Goal: Complete application form: Complete application form

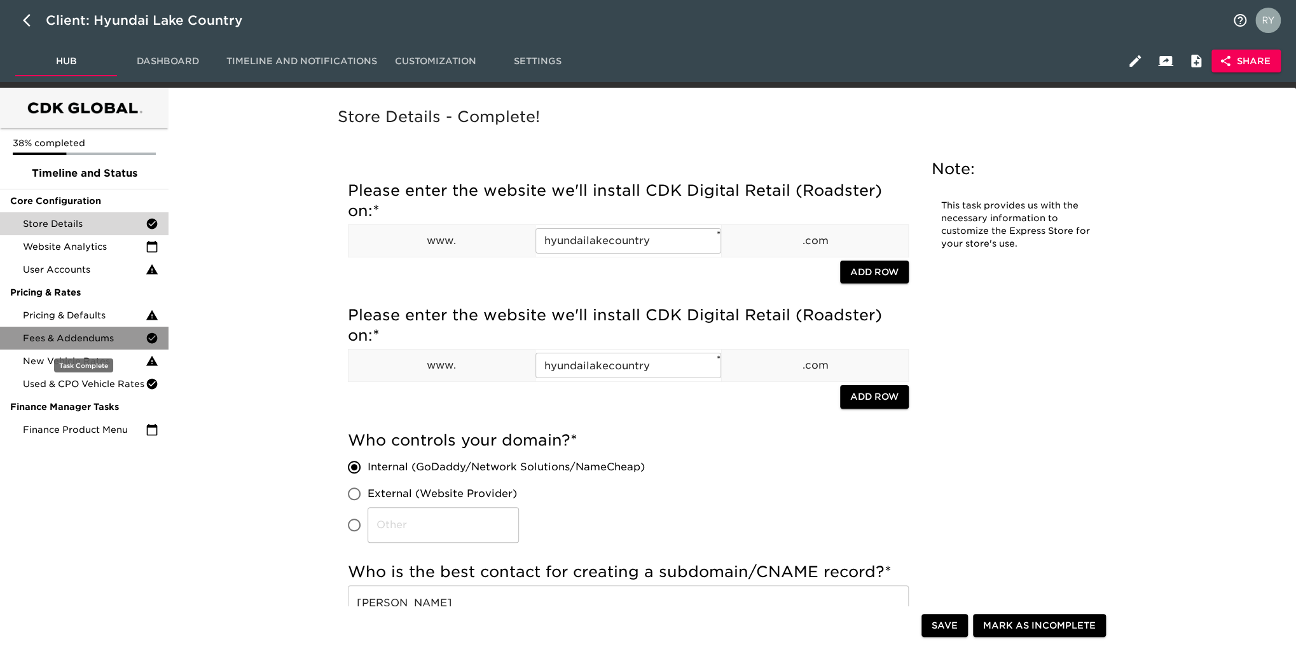
click at [66, 336] on span "Fees & Addendums" at bounding box center [84, 338] width 123 height 13
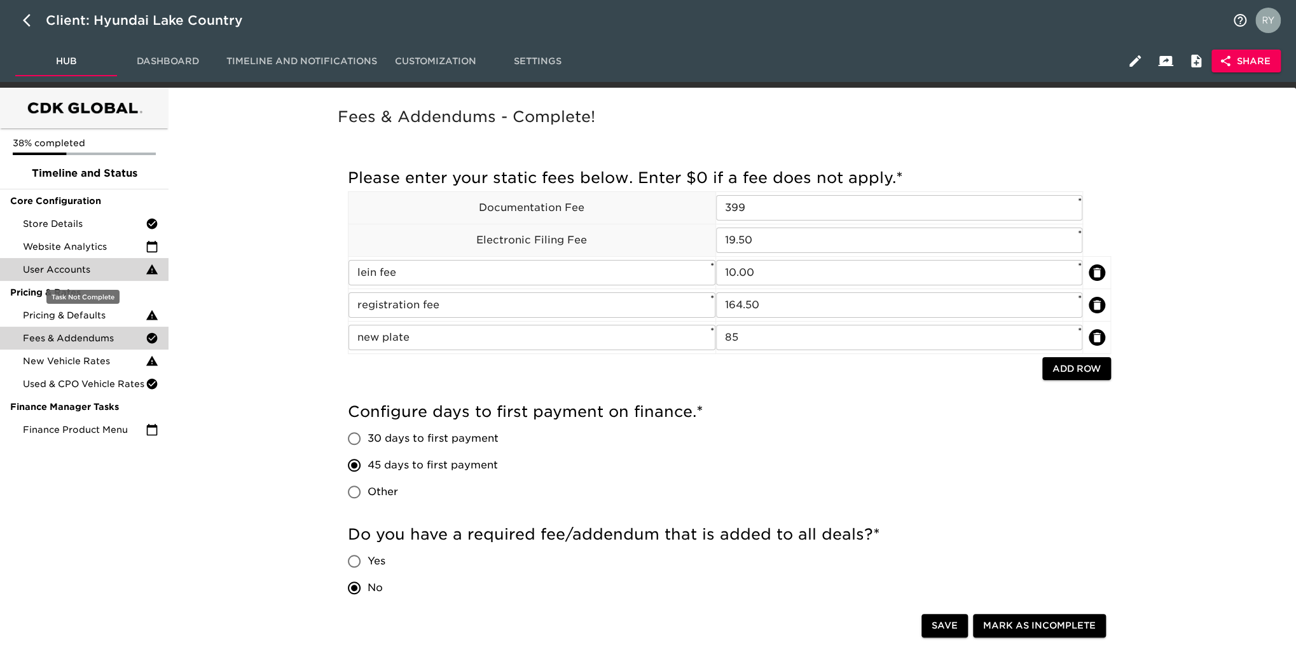
click at [51, 266] on span "User Accounts" at bounding box center [84, 269] width 123 height 13
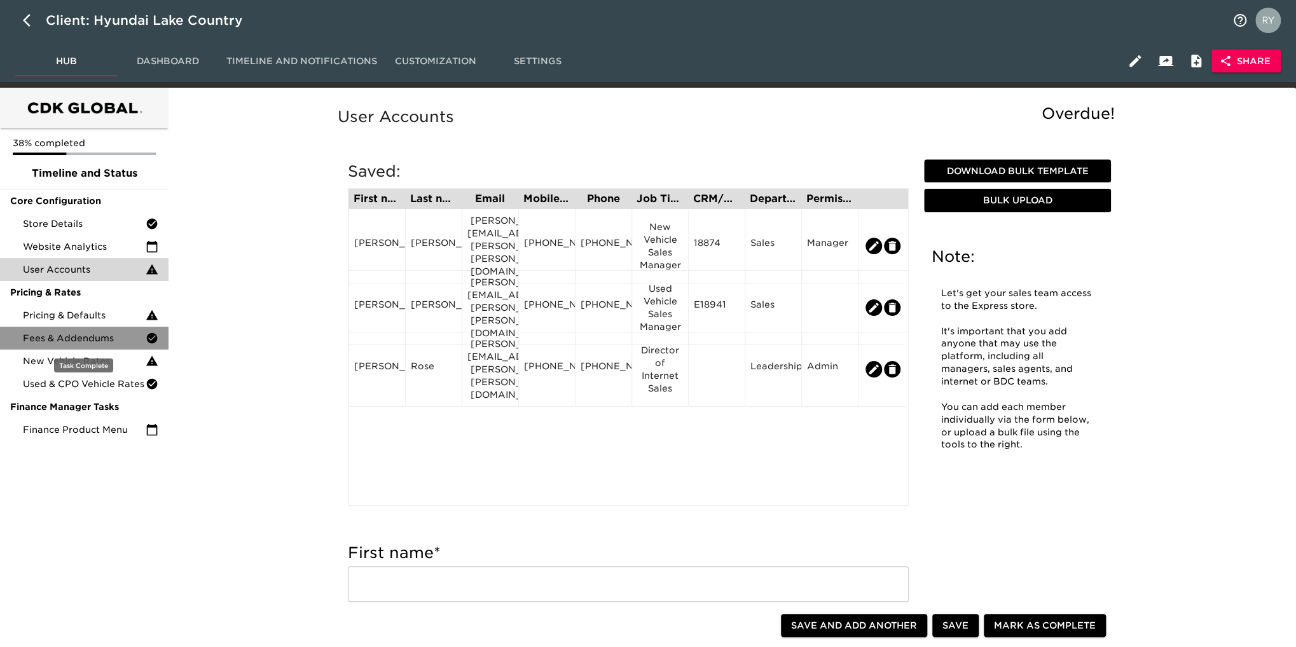
click at [48, 341] on span "Fees & Addendums" at bounding box center [84, 338] width 123 height 13
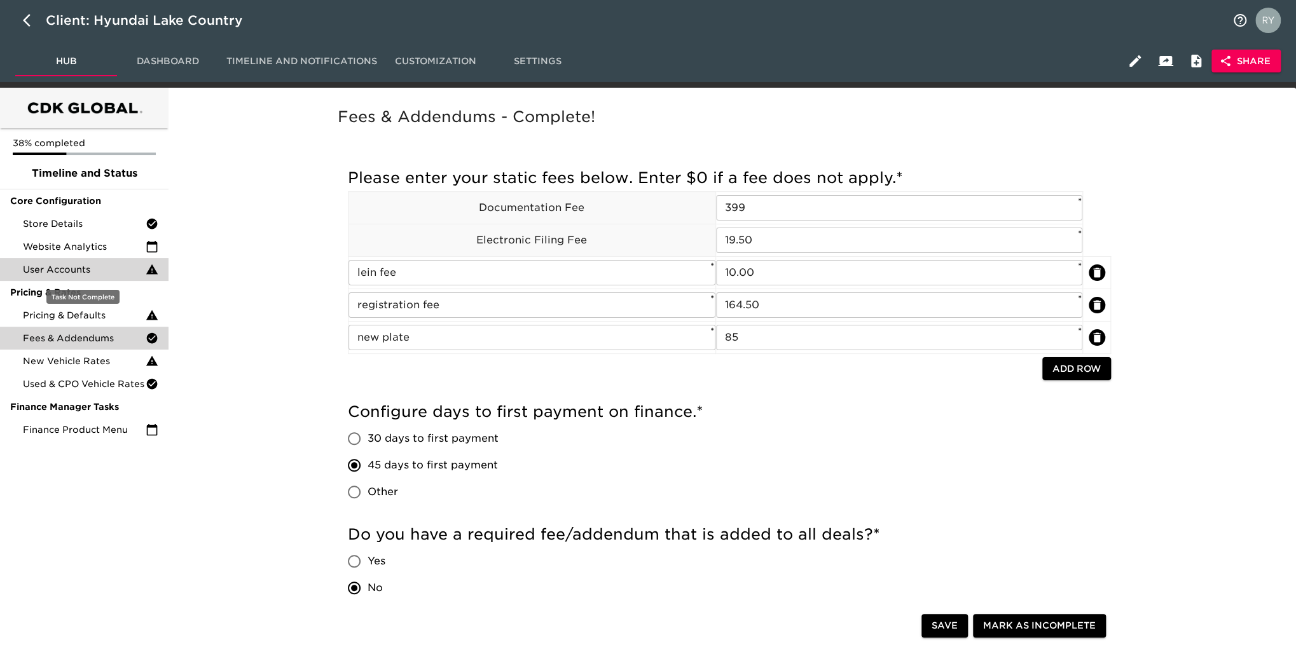
click at [86, 275] on span "User Accounts" at bounding box center [84, 269] width 123 height 13
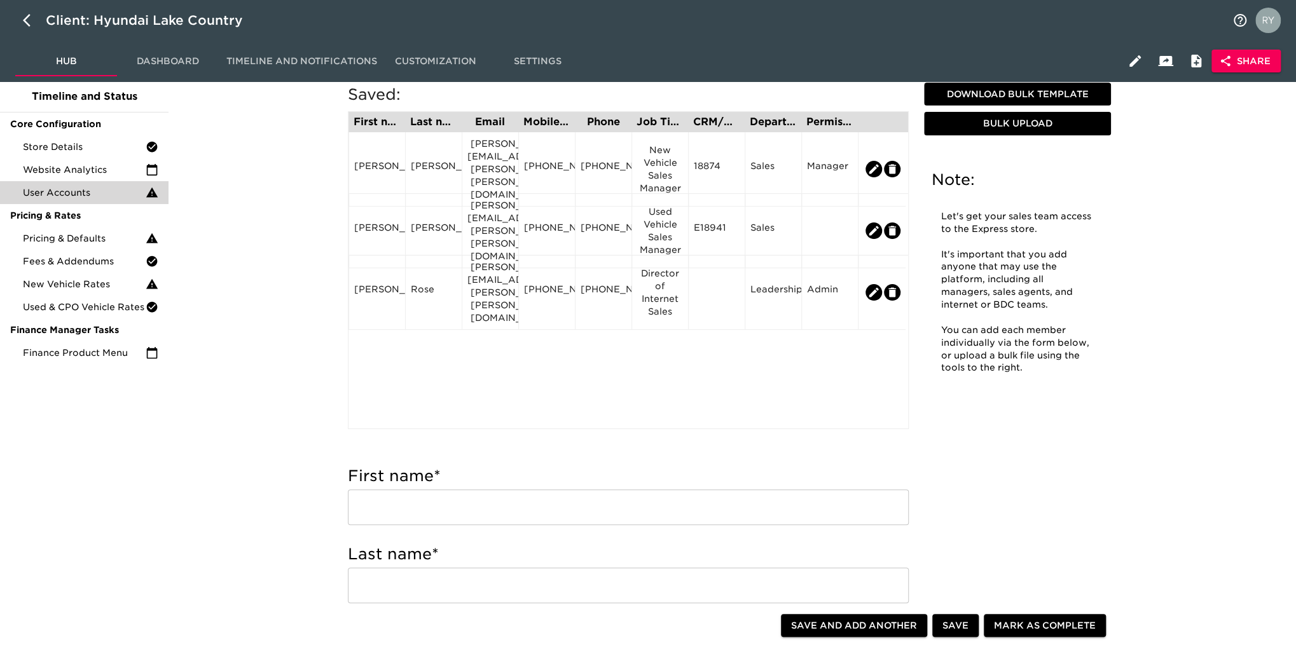
scroll to position [191, 0]
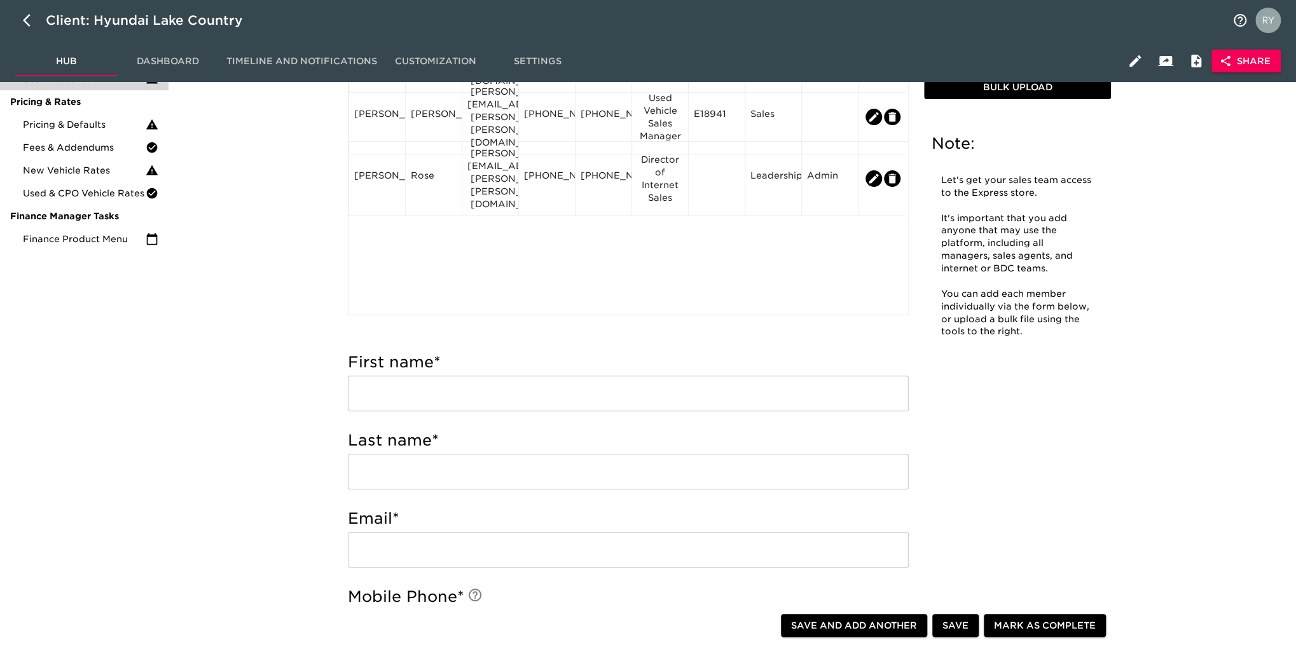
drag, startPoint x: 402, startPoint y: 396, endPoint x: 389, endPoint y: 405, distance: 15.5
click at [402, 396] on input "text" at bounding box center [628, 394] width 561 height 36
click at [499, 328] on div "Saved: First name Last name Email Mobile Phone Phone Job Title CRM/User ID Depa…" at bounding box center [628, 146] width 581 height 370
click at [417, 386] on input "text" at bounding box center [628, 394] width 561 height 36
type input "Chelsea"
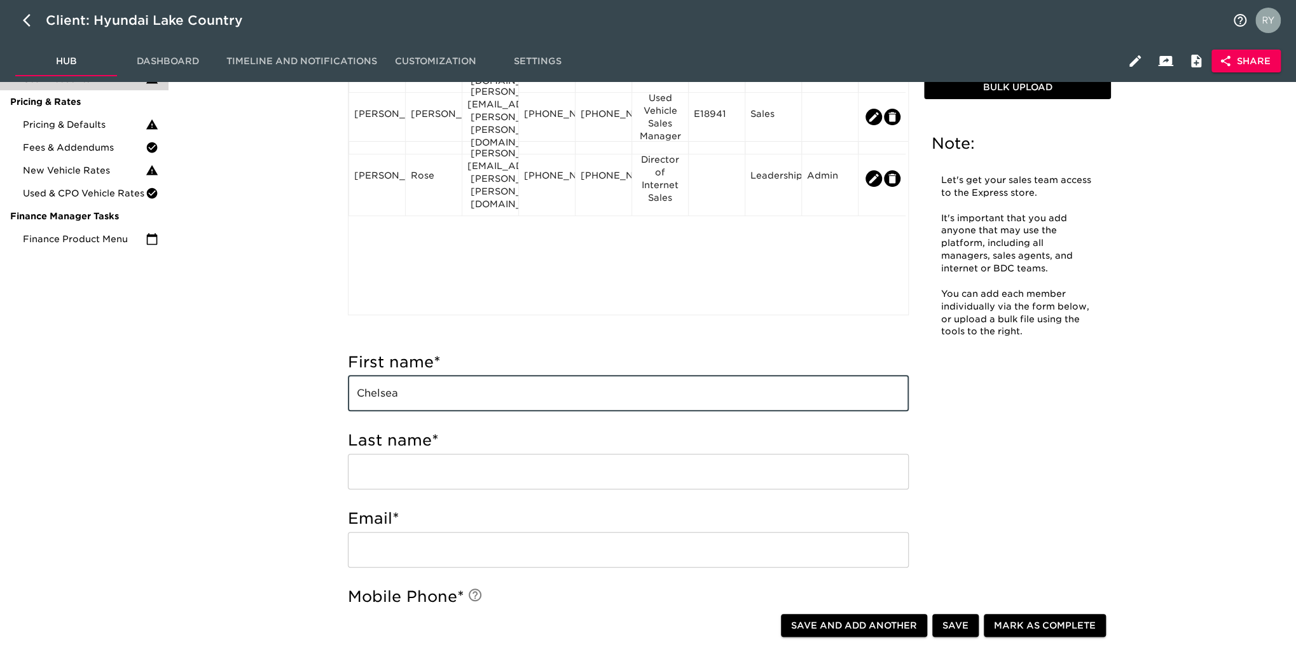
click at [390, 471] on input "text" at bounding box center [628, 472] width 561 height 36
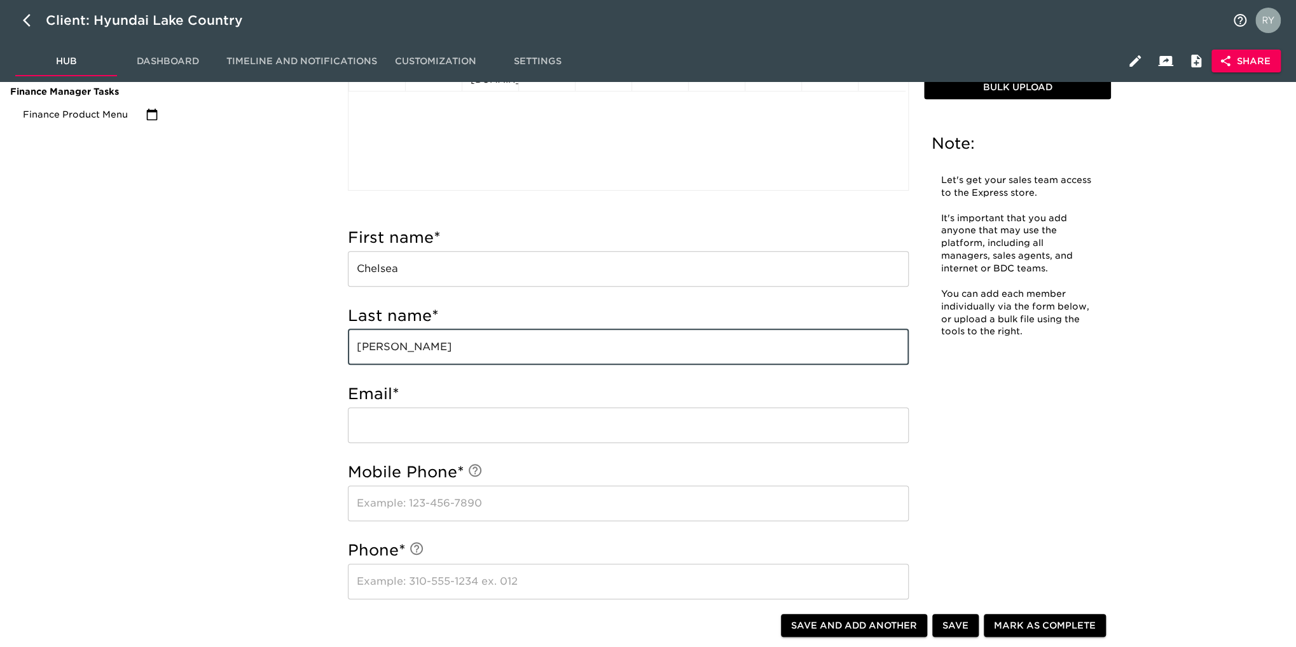
scroll to position [318, 0]
type input "[PERSON_NAME]"
click at [384, 428] on input "email" at bounding box center [628, 423] width 561 height 36
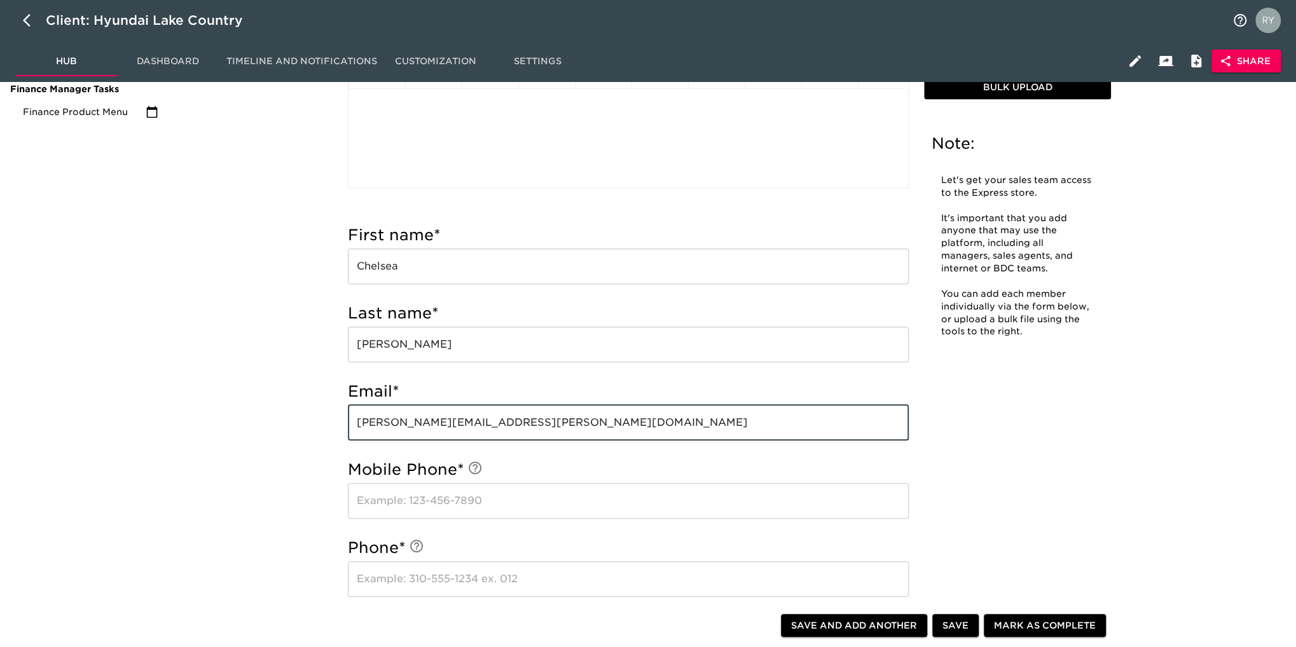
scroll to position [382, 0]
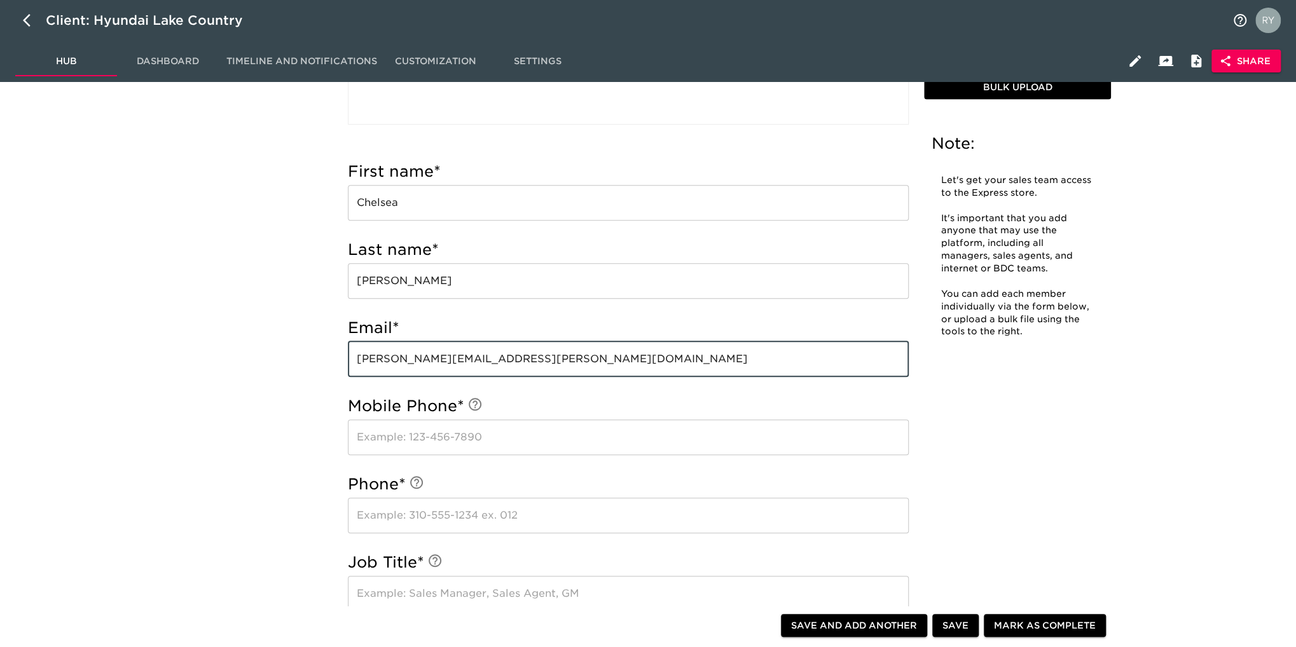
type input "[PERSON_NAME][EMAIL_ADDRESS][PERSON_NAME][DOMAIN_NAME]"
click at [375, 441] on input "text" at bounding box center [628, 438] width 561 height 36
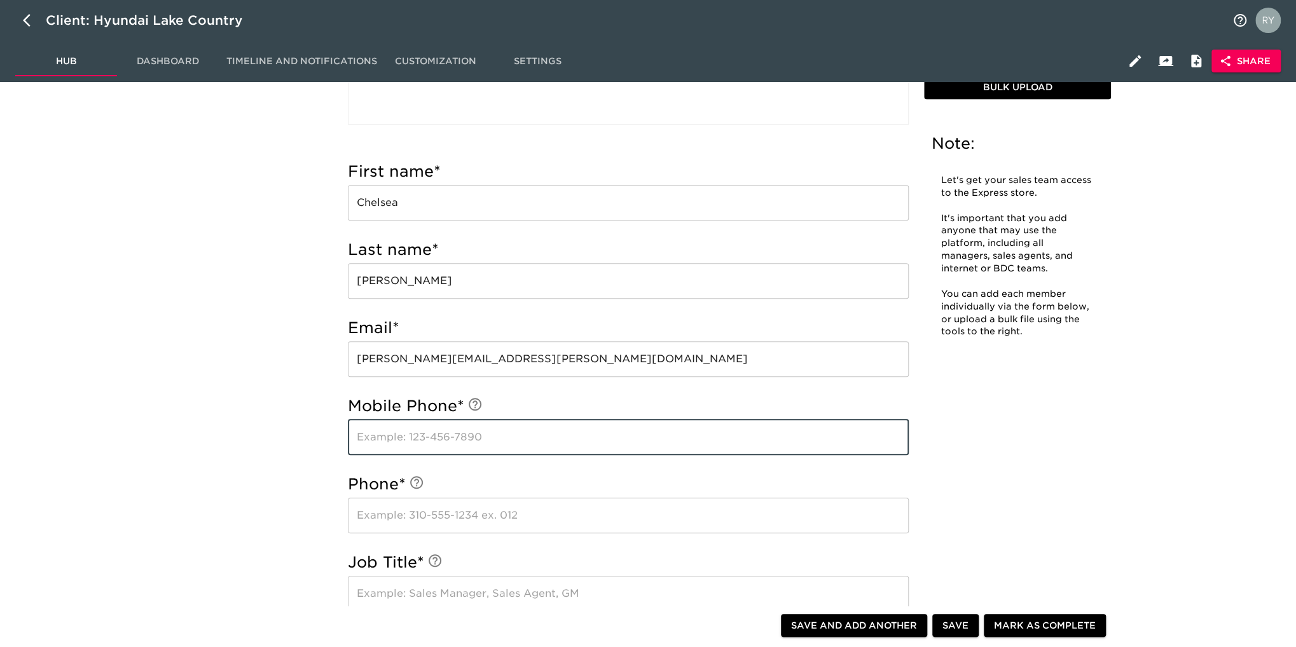
click at [623, 468] on div "Phone * ​" at bounding box center [628, 507] width 561 height 78
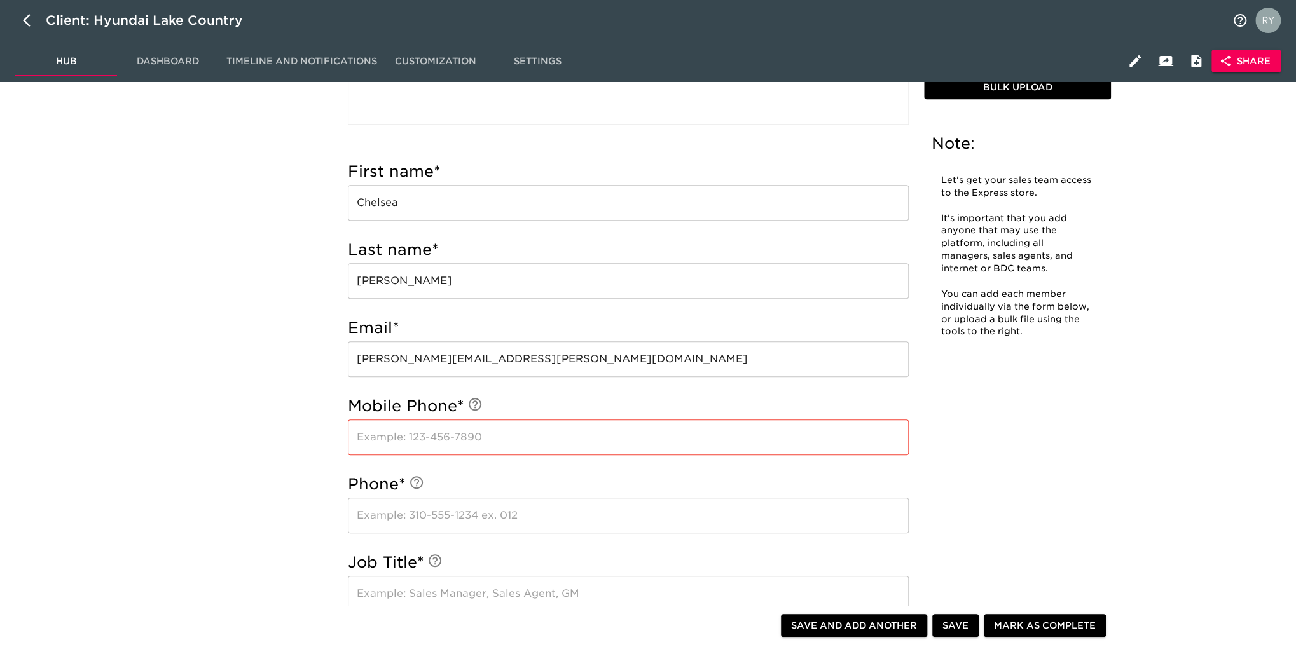
click at [468, 441] on input "text" at bounding box center [628, 438] width 561 height 36
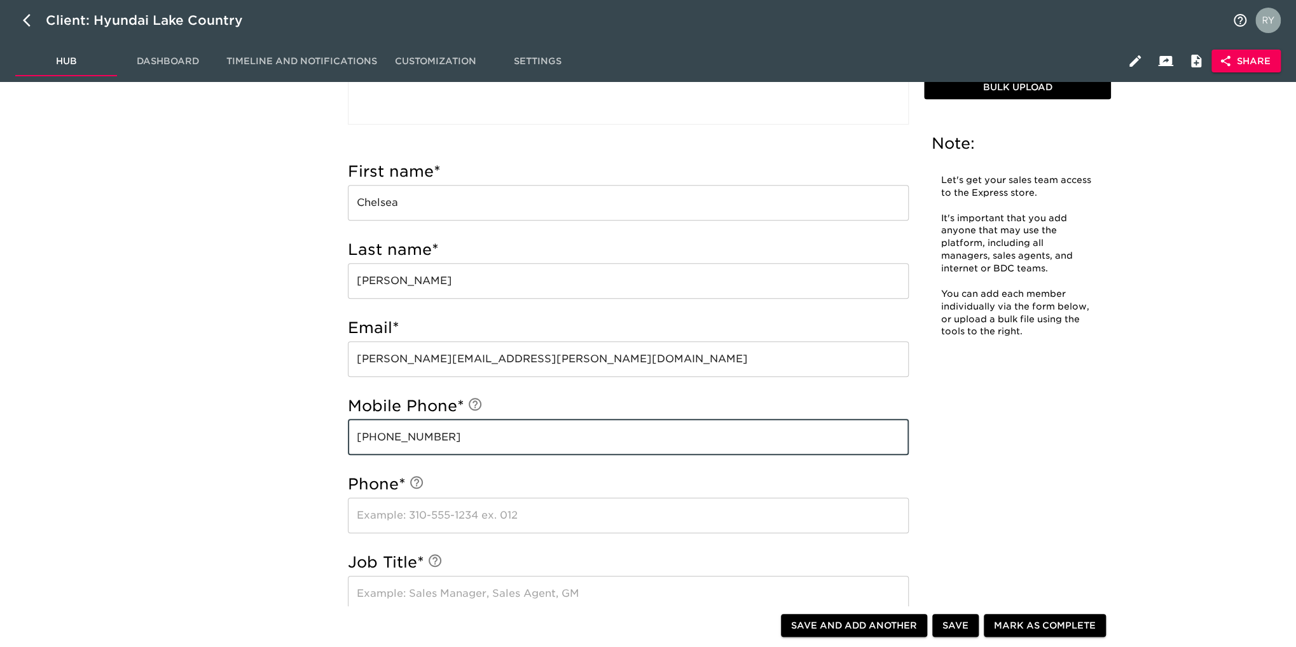
type input "[PHONE_NUMBER]"
click at [399, 516] on input "text" at bounding box center [628, 516] width 561 height 36
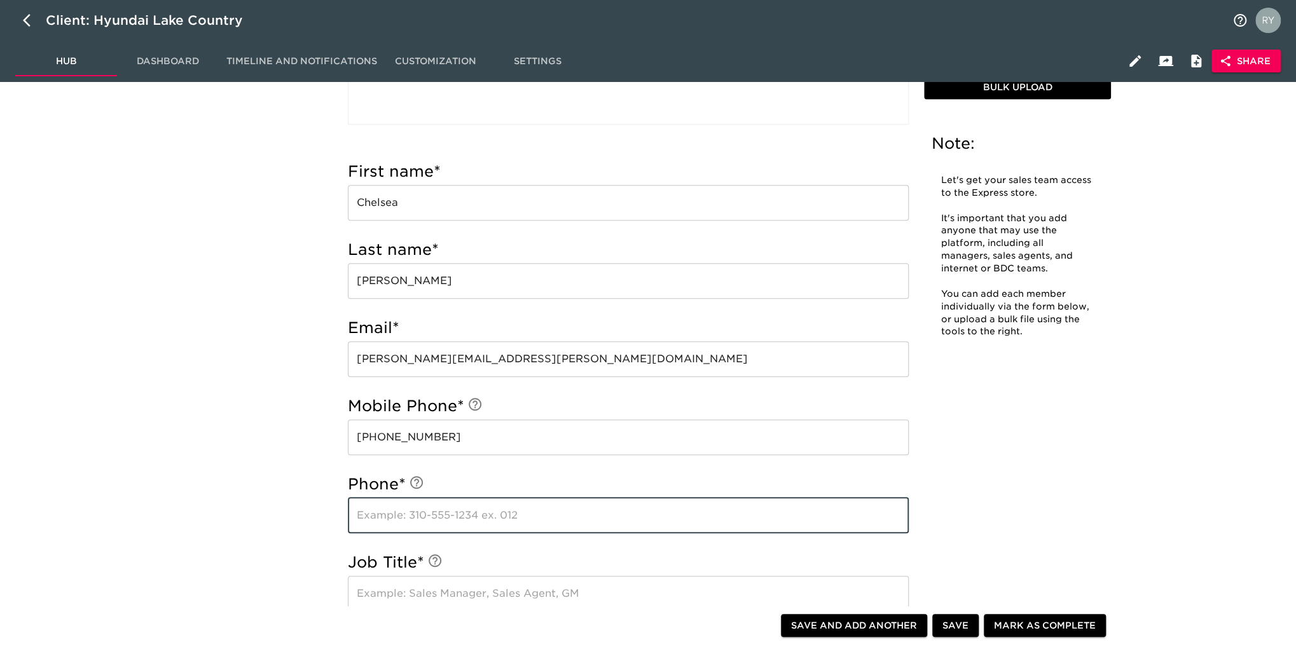
click at [303, 535] on div "User Accounts Overdue! Note: Let's get your sales team access to the Express st…" at bounding box center [729, 523] width 1118 height 1618
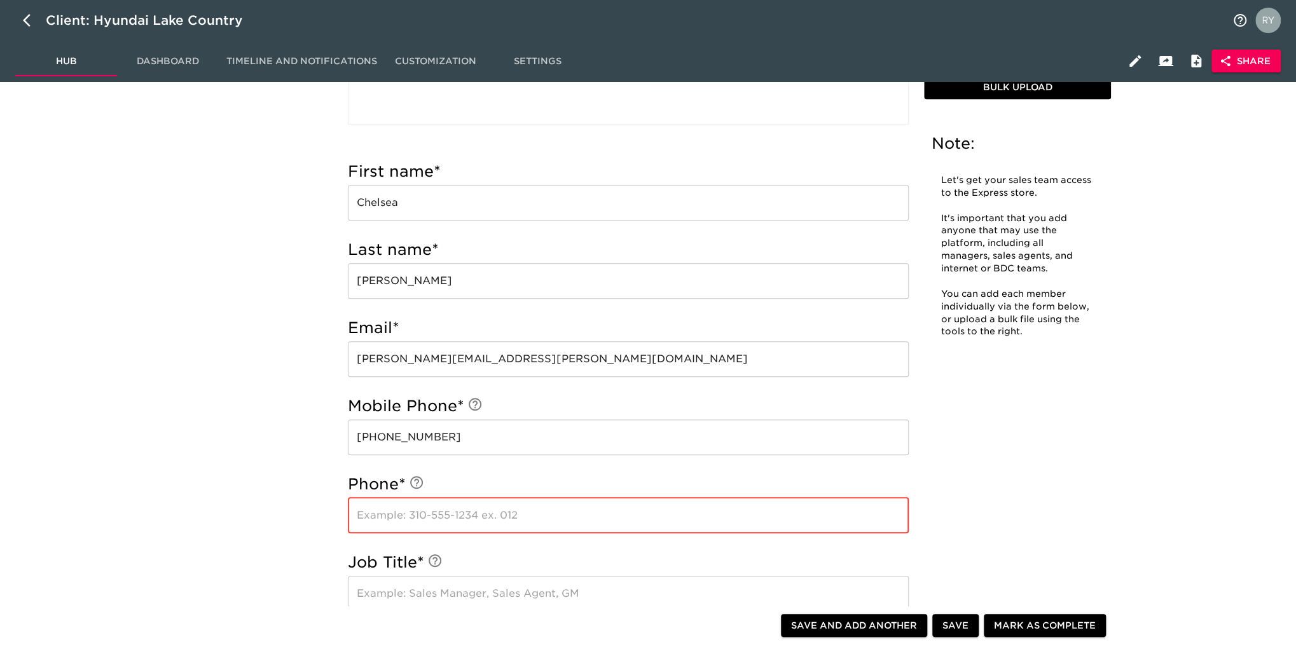
click at [392, 514] on input "text" at bounding box center [628, 516] width 561 height 36
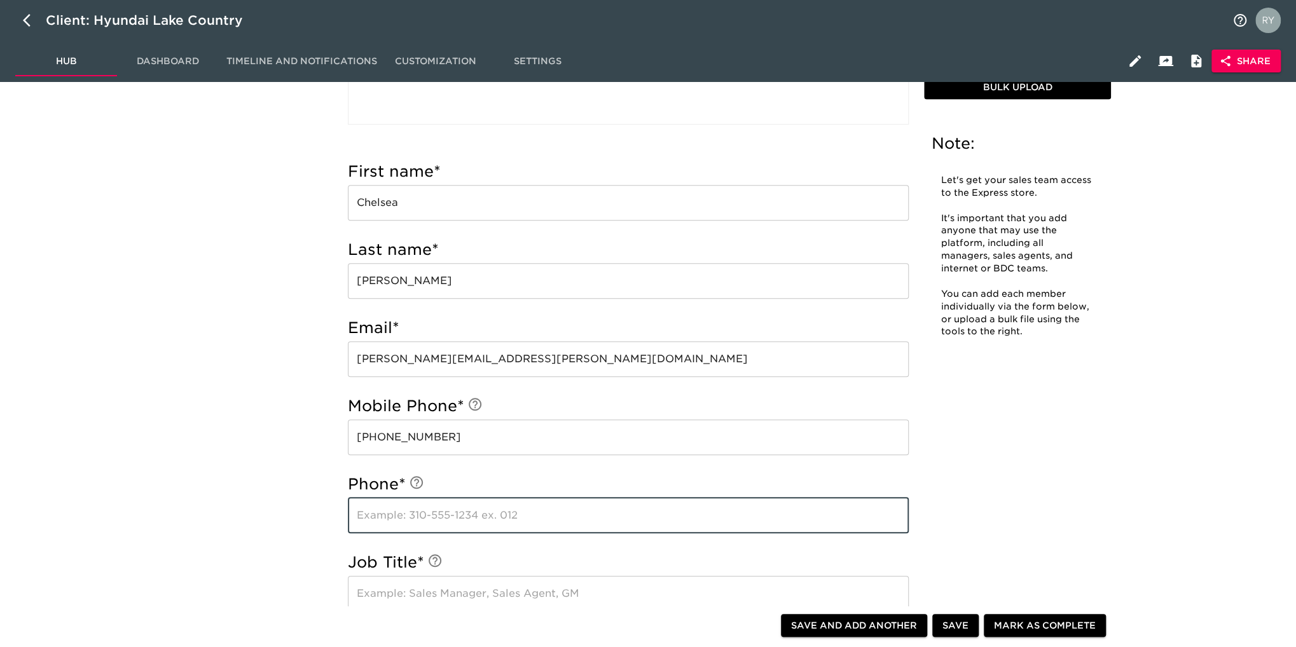
click at [643, 517] on input "text" at bounding box center [628, 516] width 561 height 36
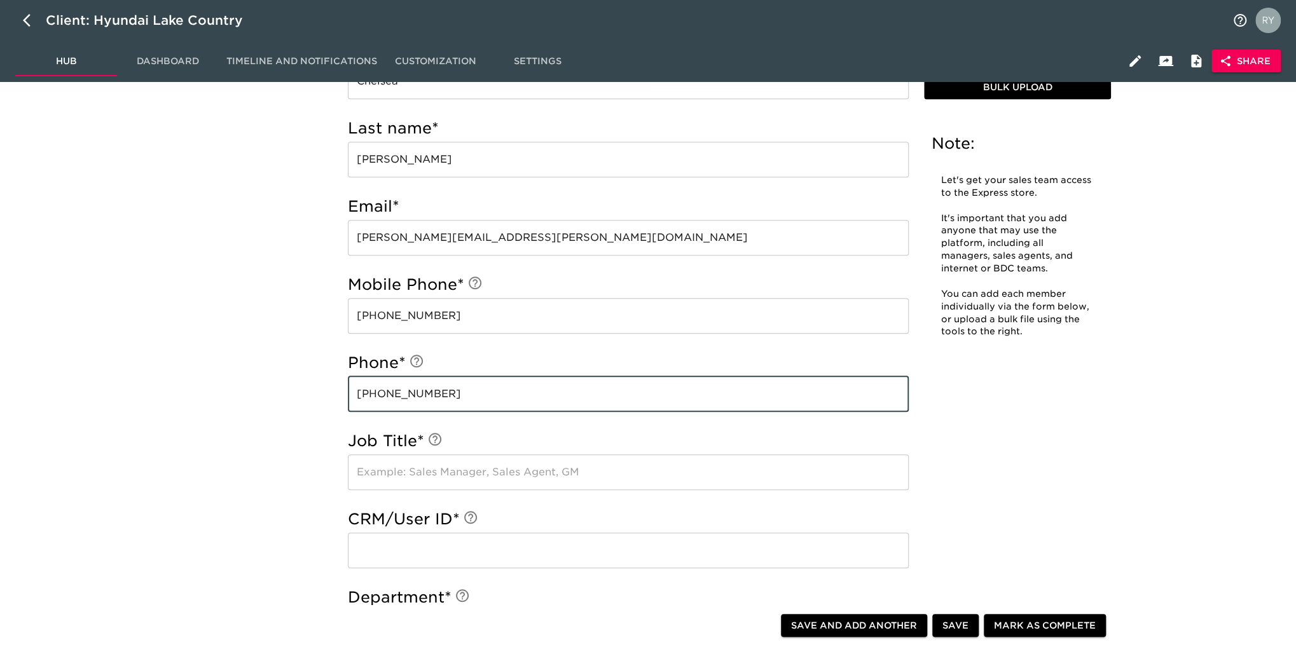
scroll to position [445, 0]
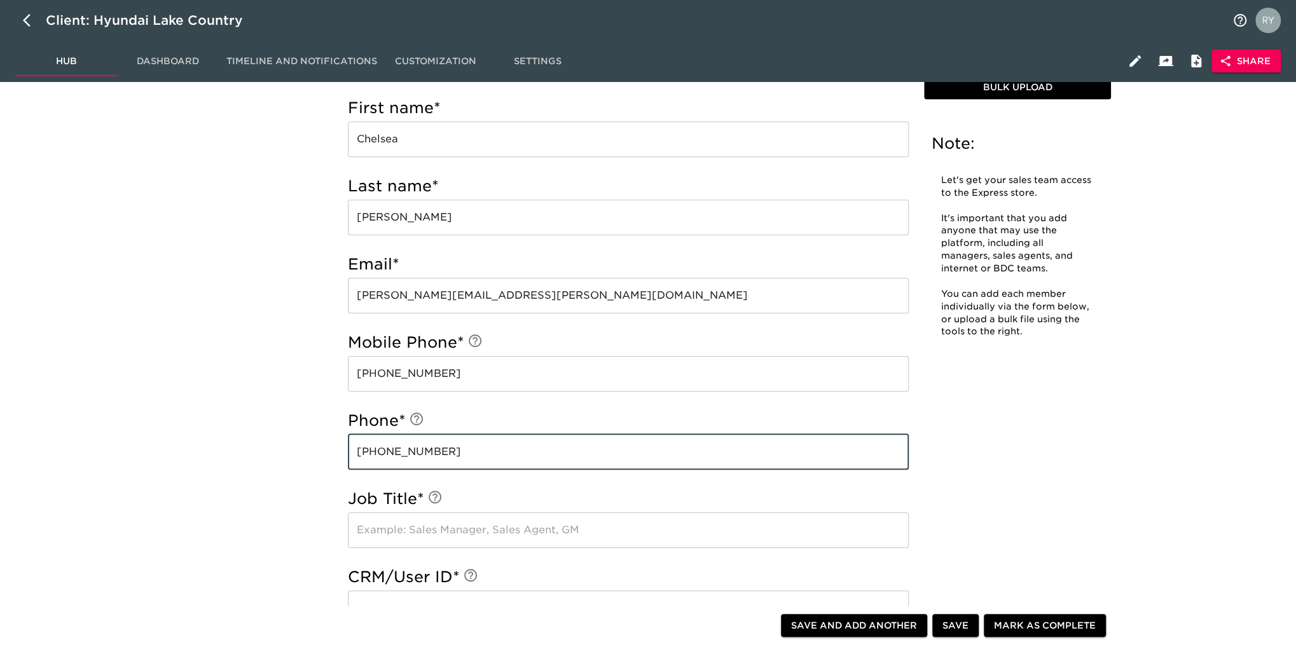
type input "[PHONE_NUMBER]"
click at [392, 532] on input "text" at bounding box center [628, 530] width 561 height 36
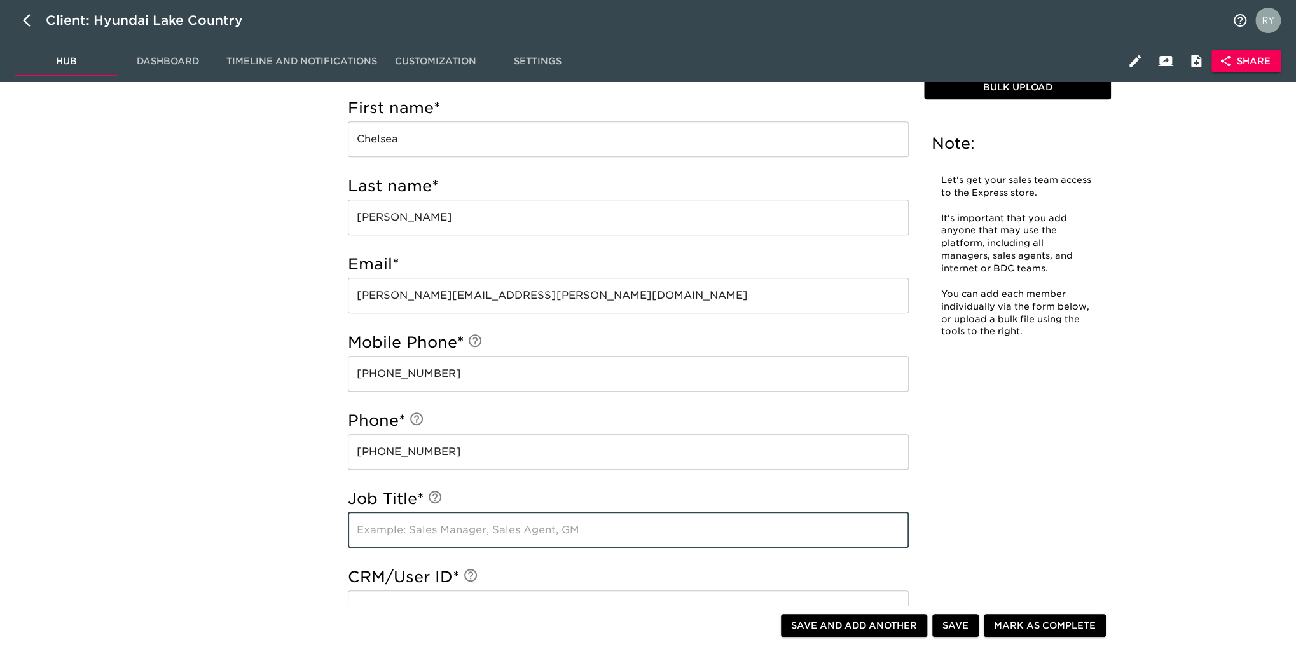
click at [385, 535] on input "text" at bounding box center [628, 530] width 561 height 36
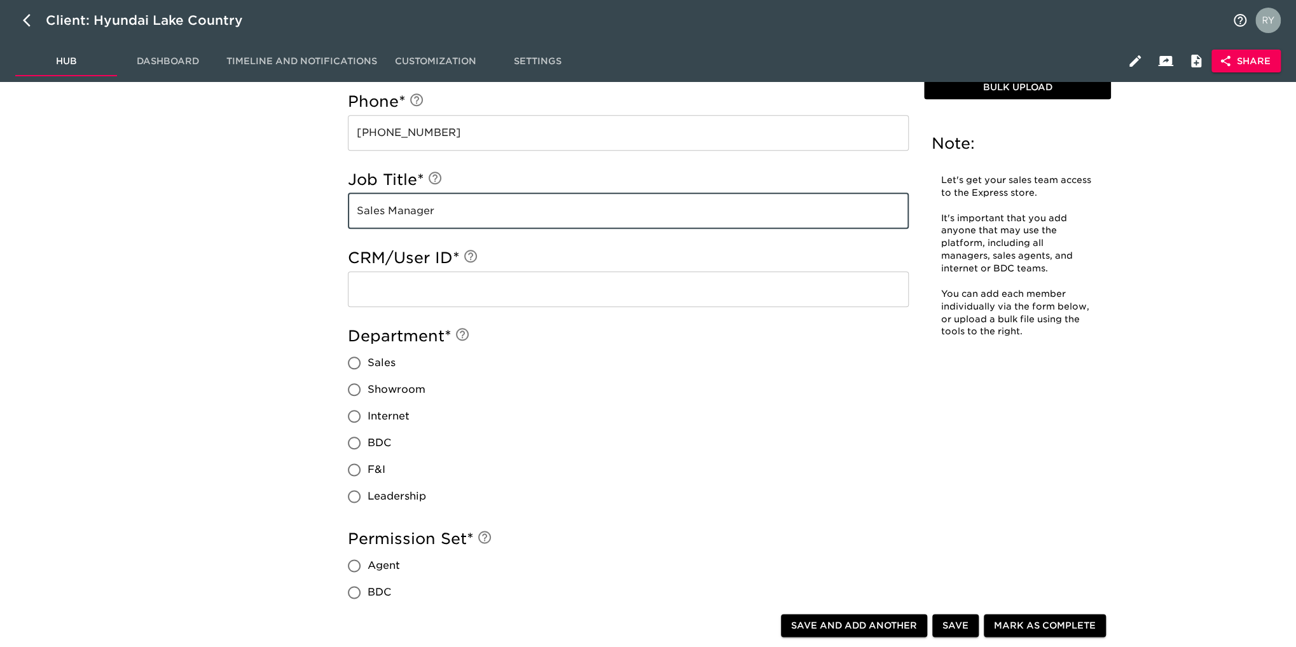
scroll to position [827, 0]
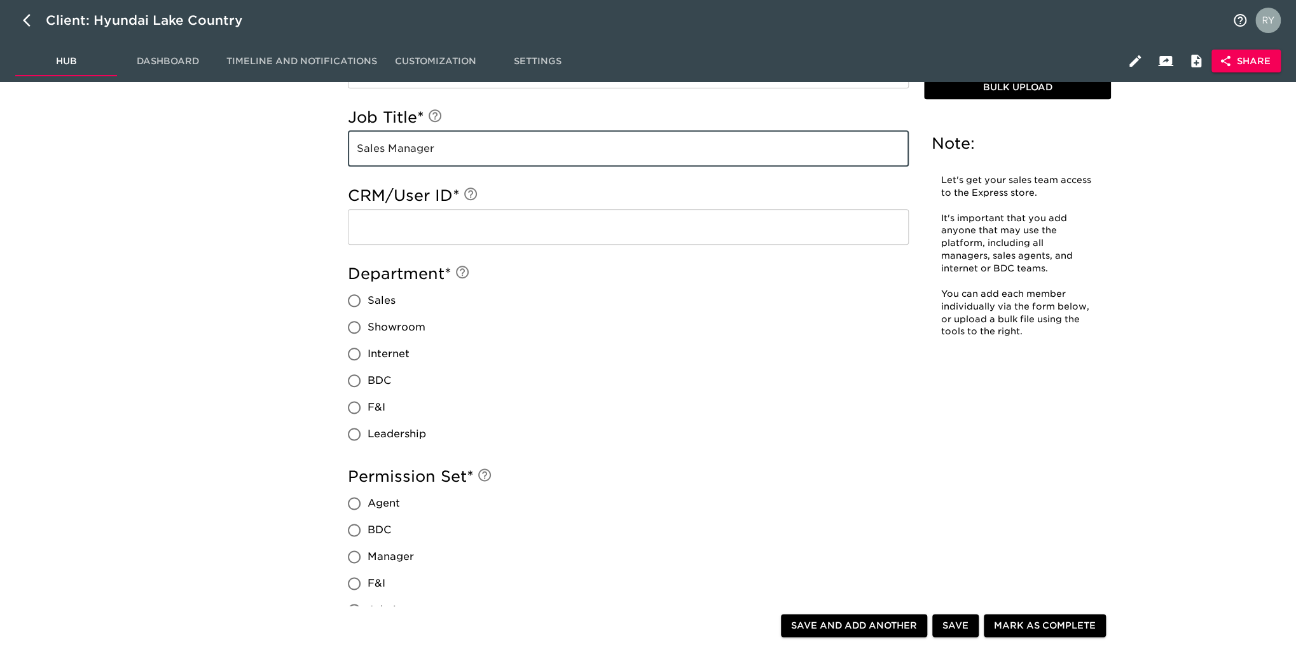
type input "Sales Manager"
click at [353, 304] on input "Sales" at bounding box center [354, 300] width 27 height 27
radio input "true"
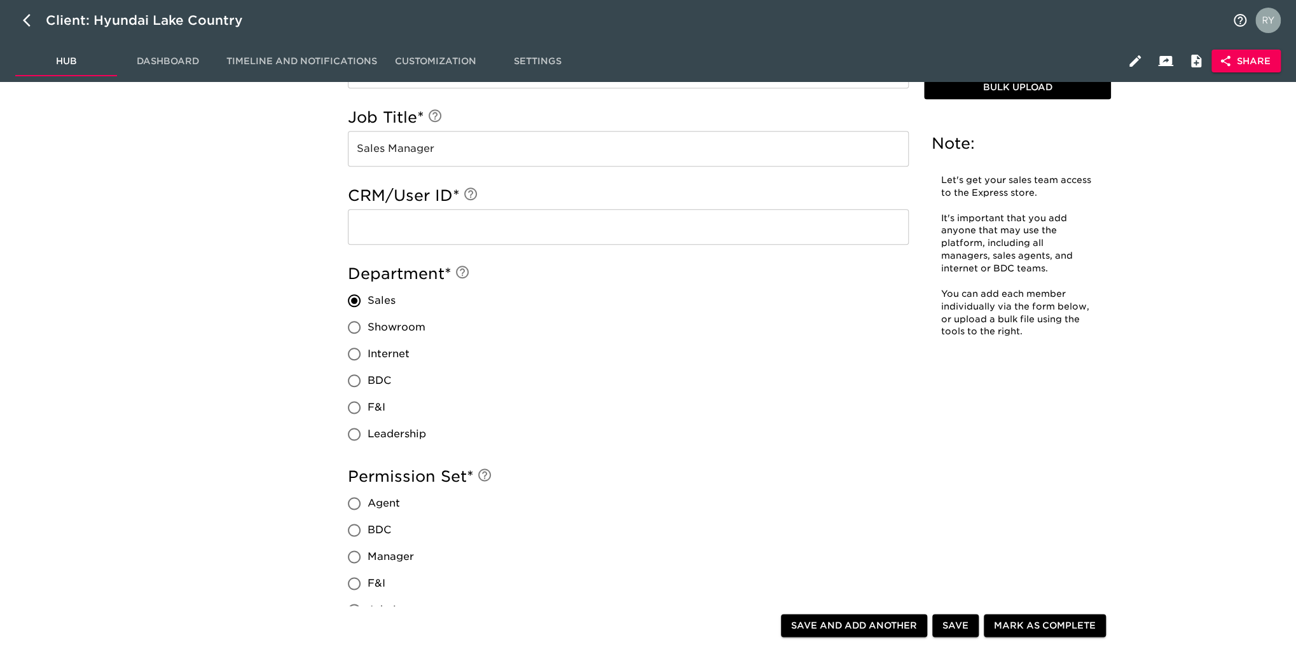
click at [354, 553] on input "Manager" at bounding box center [354, 557] width 27 height 27
radio input "true"
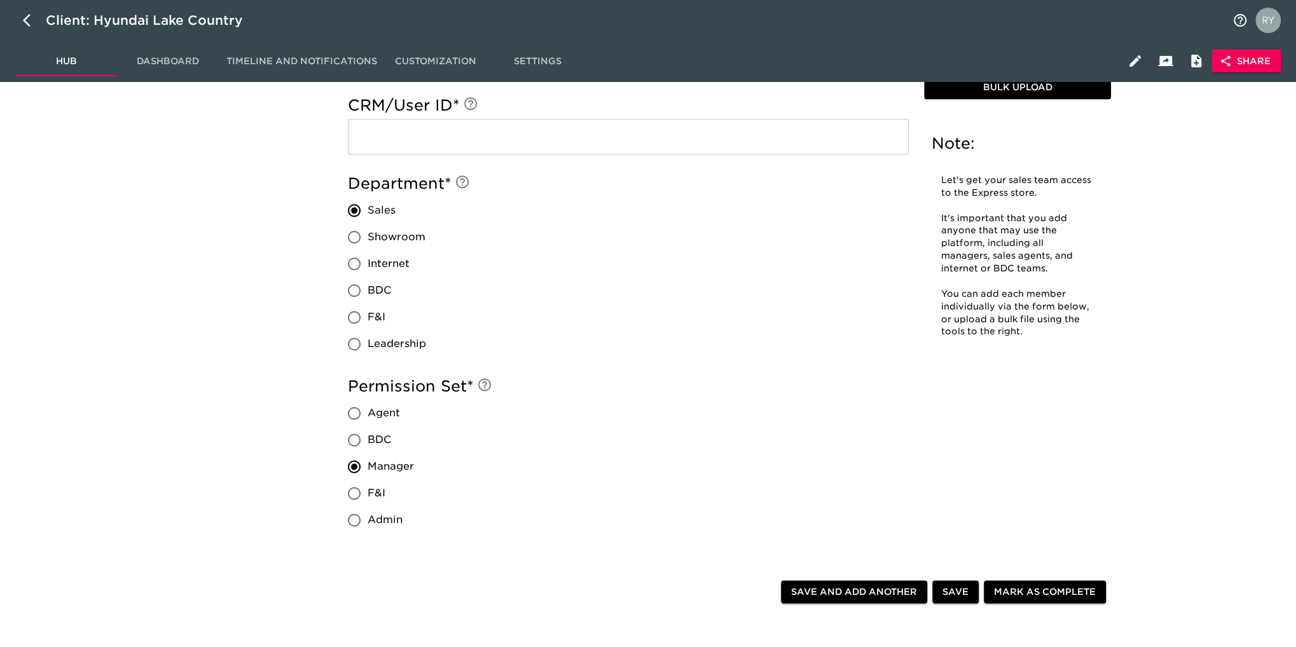
scroll to position [954, 0]
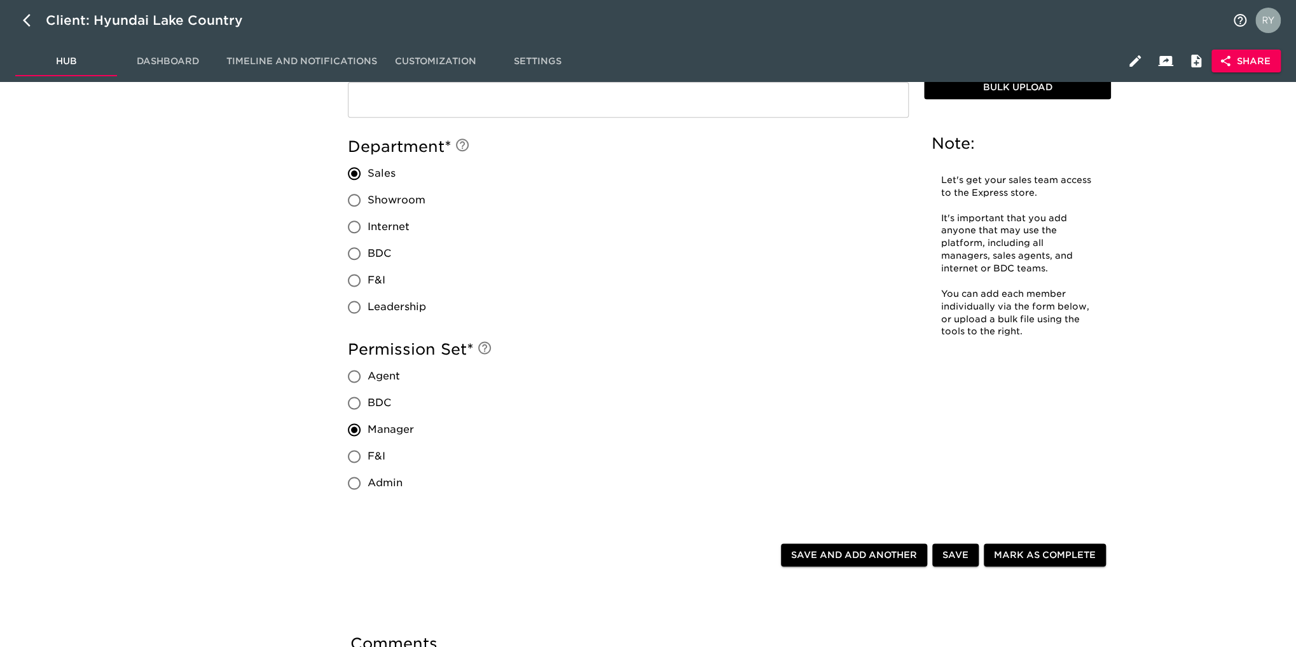
click at [962, 560] on span "Save" at bounding box center [955, 555] width 26 height 16
radio input "true"
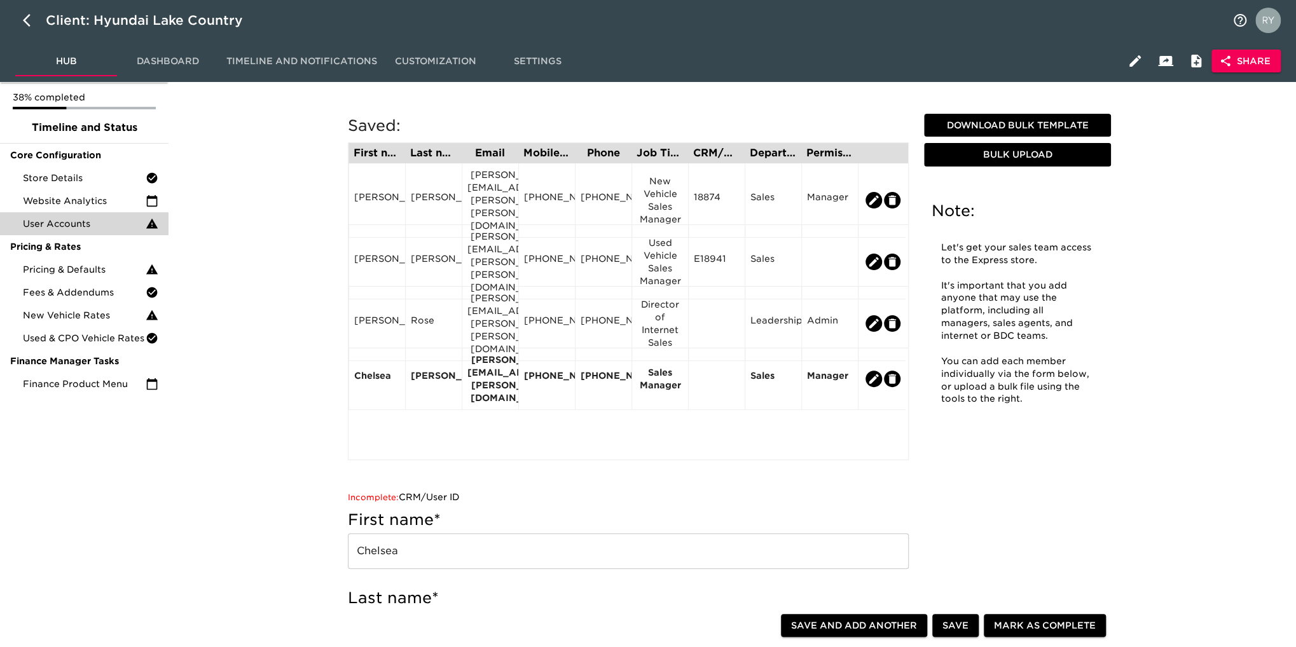
scroll to position [0, 0]
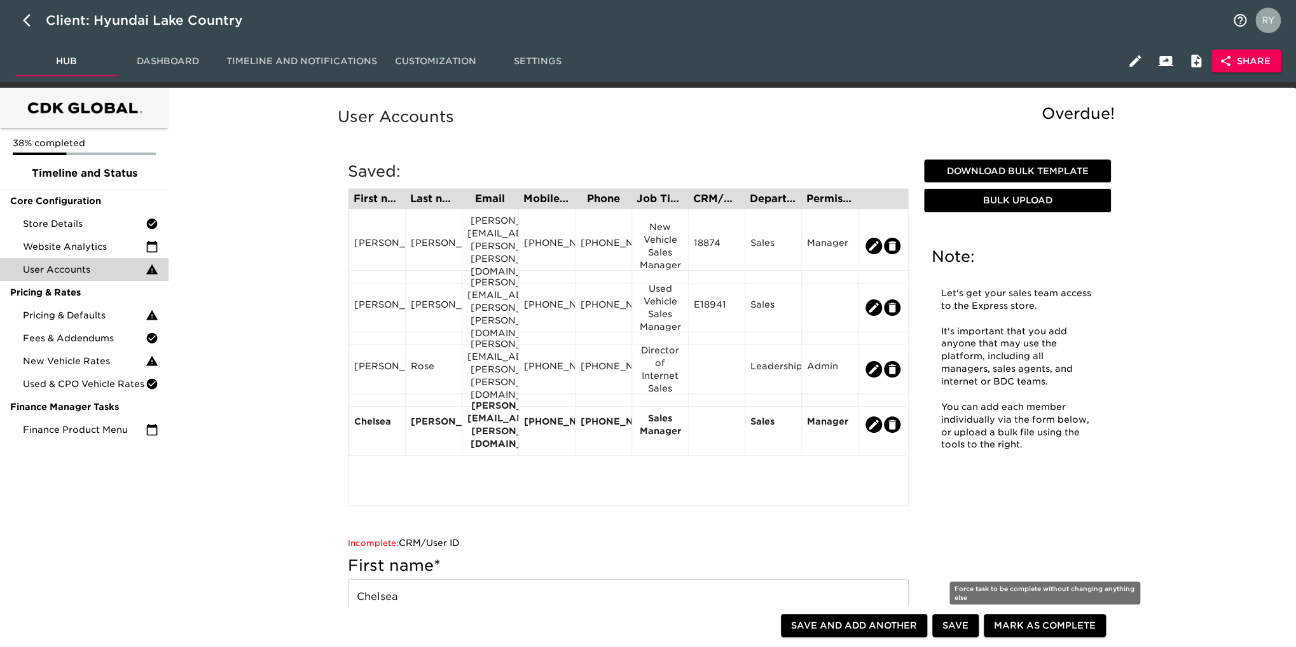
click at [1083, 628] on span "Mark as Complete" at bounding box center [1045, 626] width 102 height 16
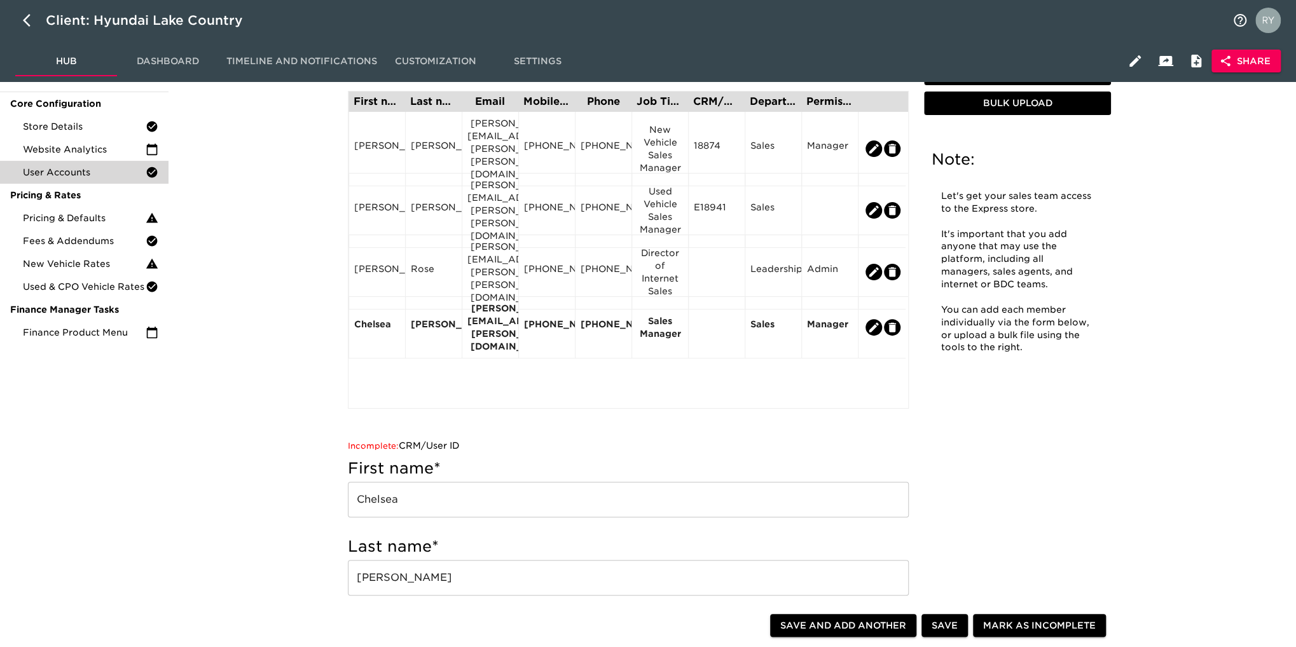
scroll to position [127, 0]
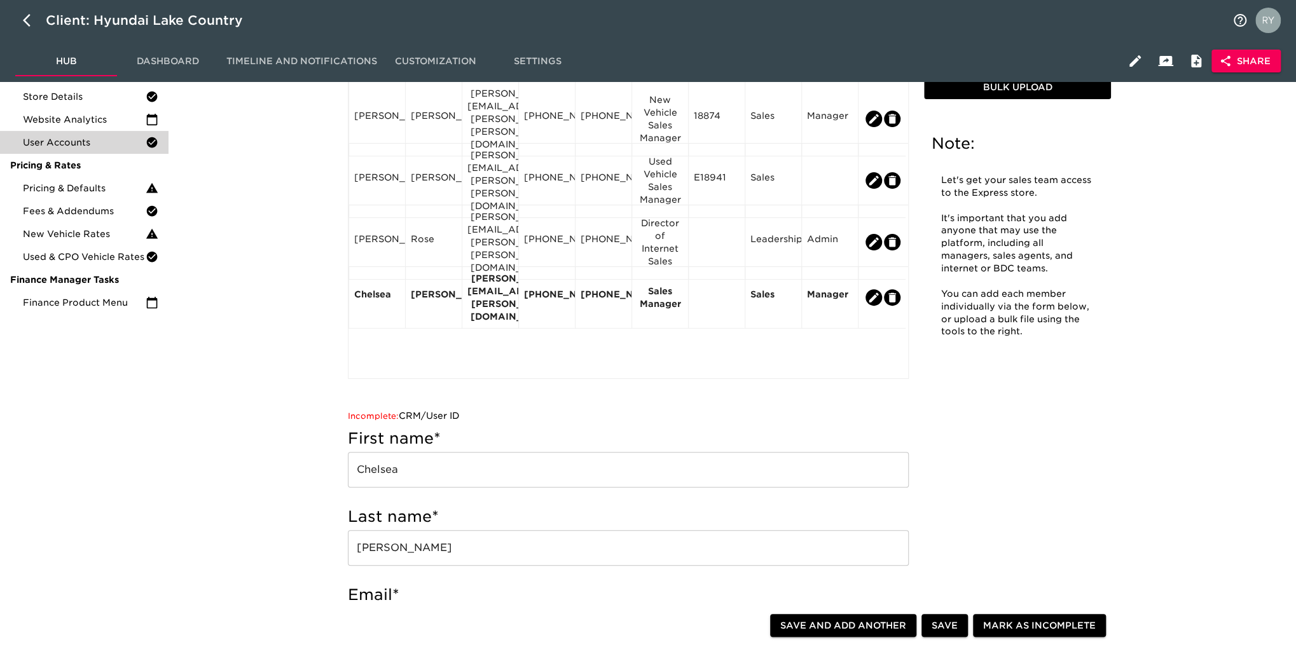
click at [880, 632] on span "Save and Add Another" at bounding box center [843, 626] width 126 height 16
radio input "false"
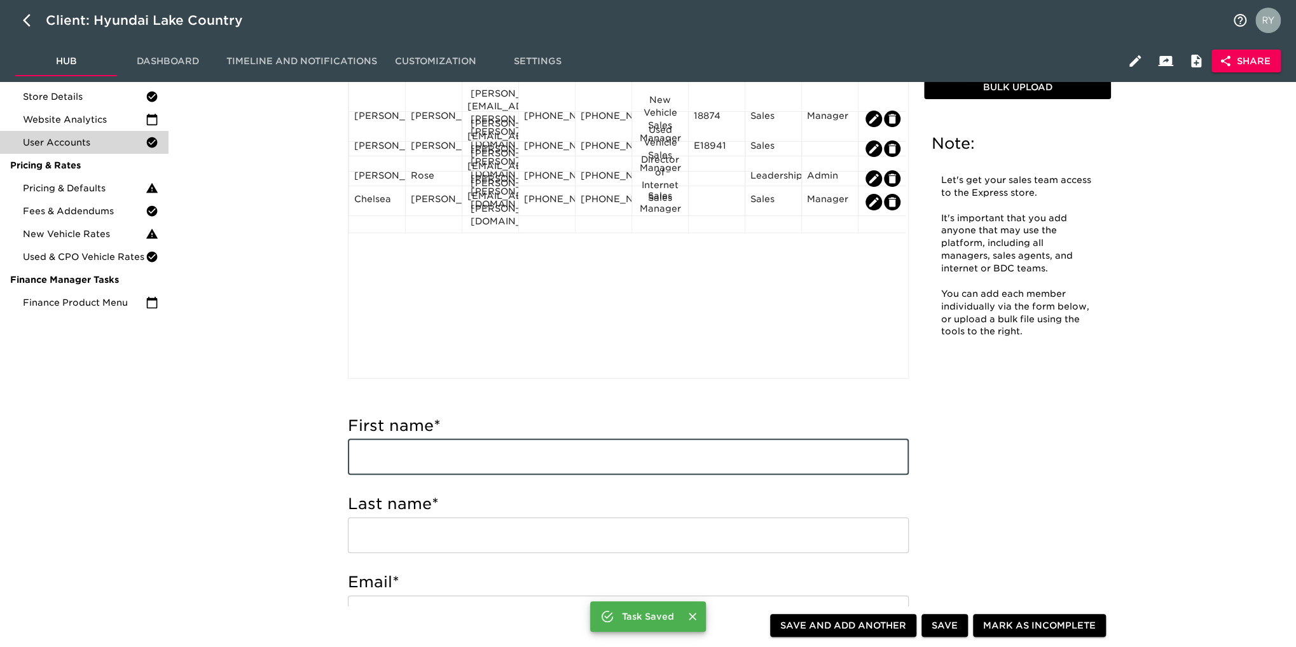
click at [407, 445] on input "text" at bounding box center [628, 457] width 561 height 36
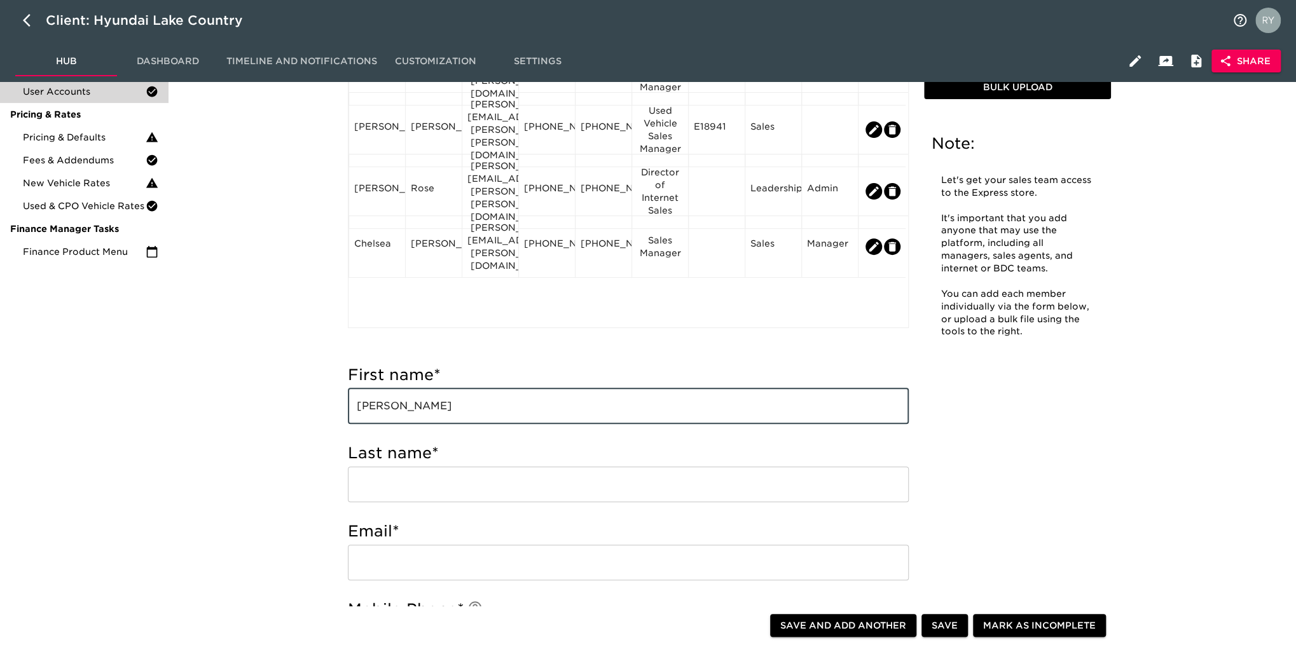
scroll to position [254, 0]
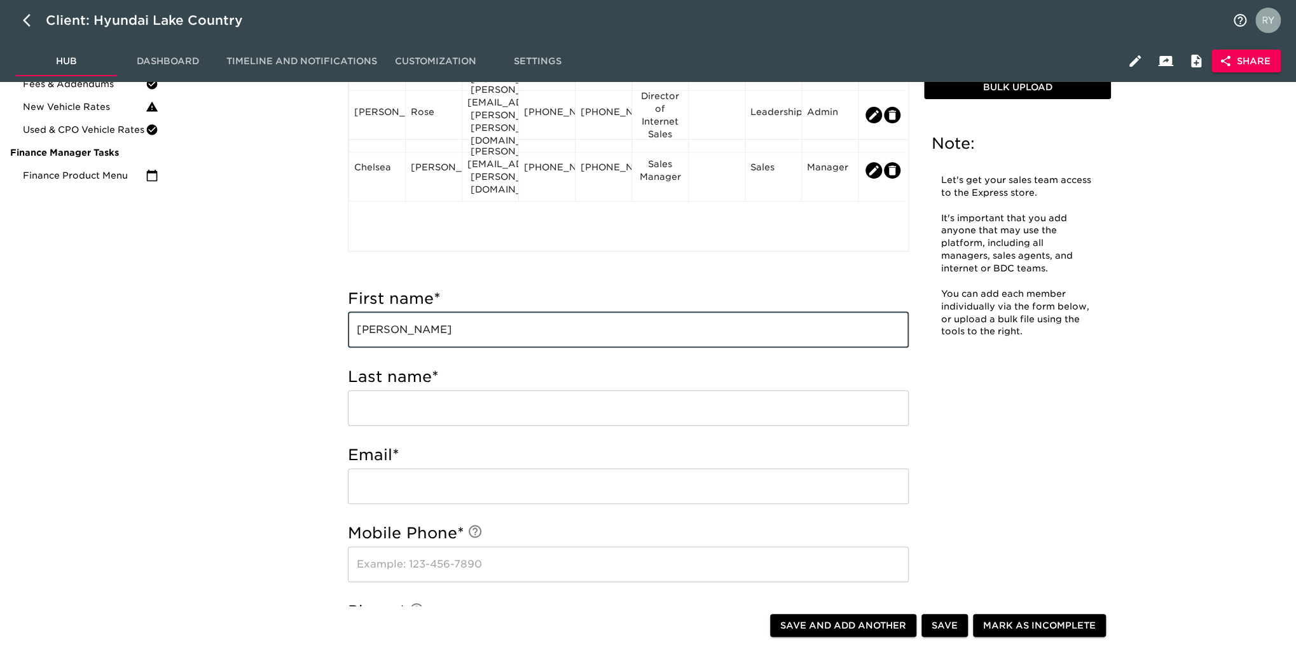
type input "[PERSON_NAME]"
click at [390, 406] on input "text" at bounding box center [628, 408] width 561 height 36
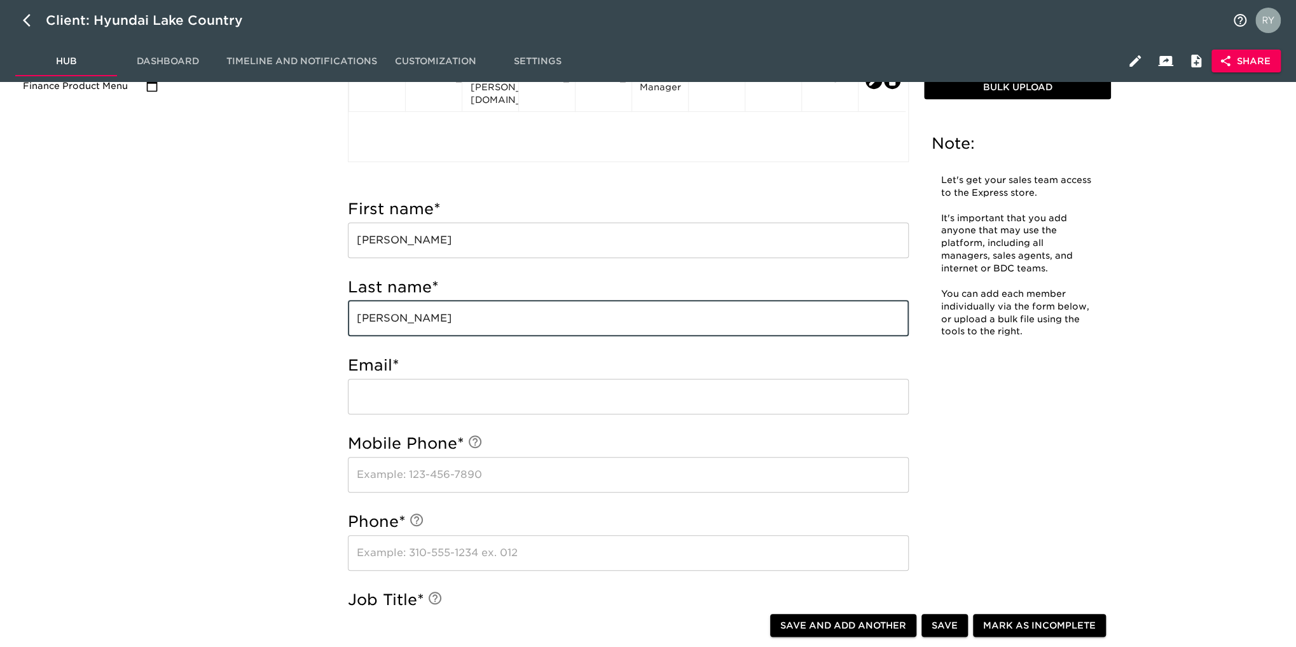
scroll to position [445, 0]
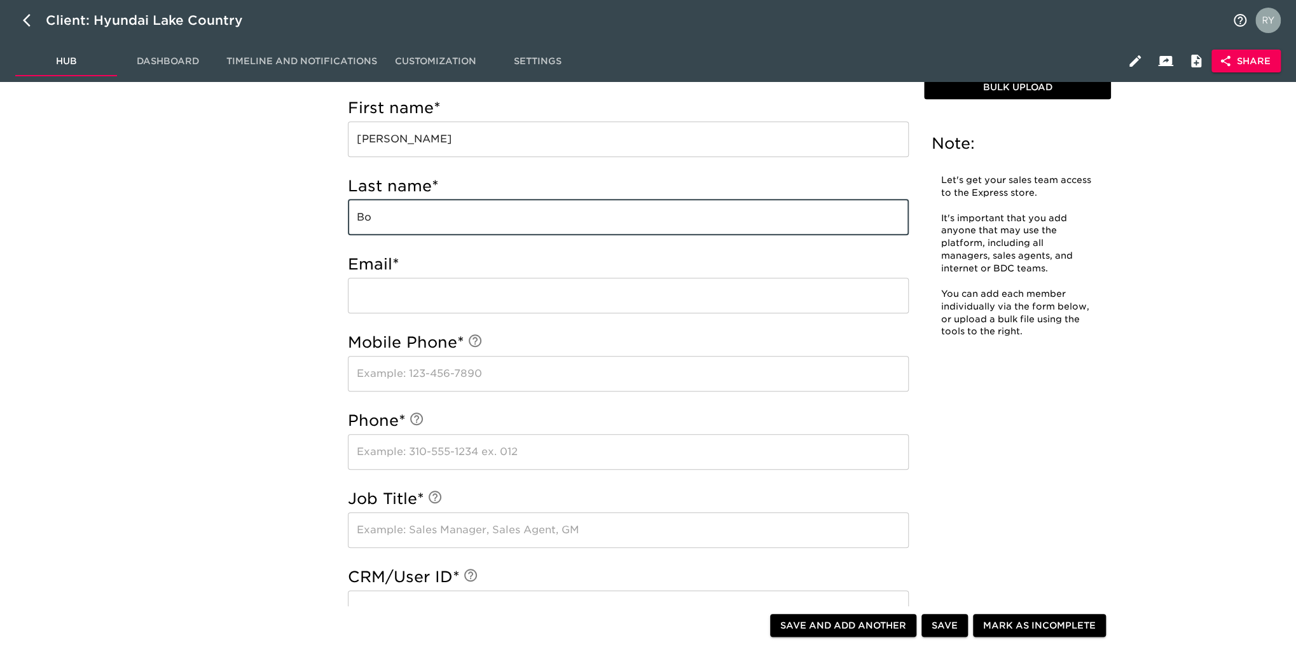
type input "B"
type input "[PERSON_NAME]"
click at [414, 305] on input "email" at bounding box center [628, 296] width 561 height 36
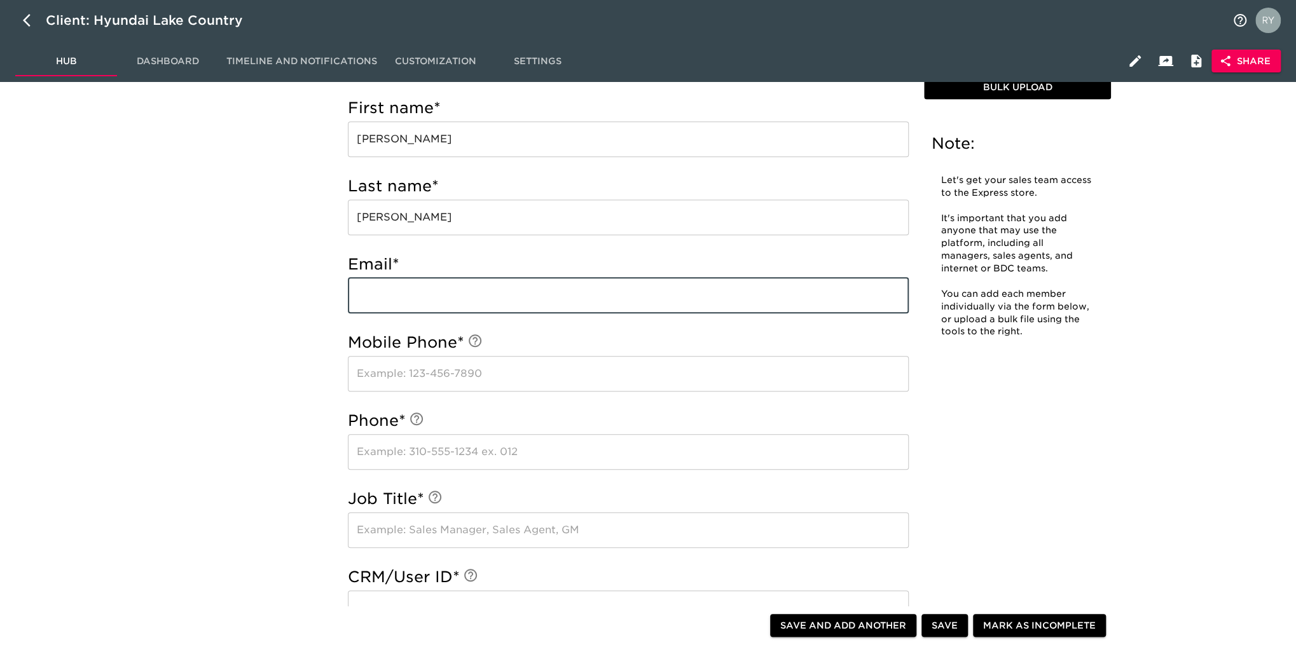
type input "p"
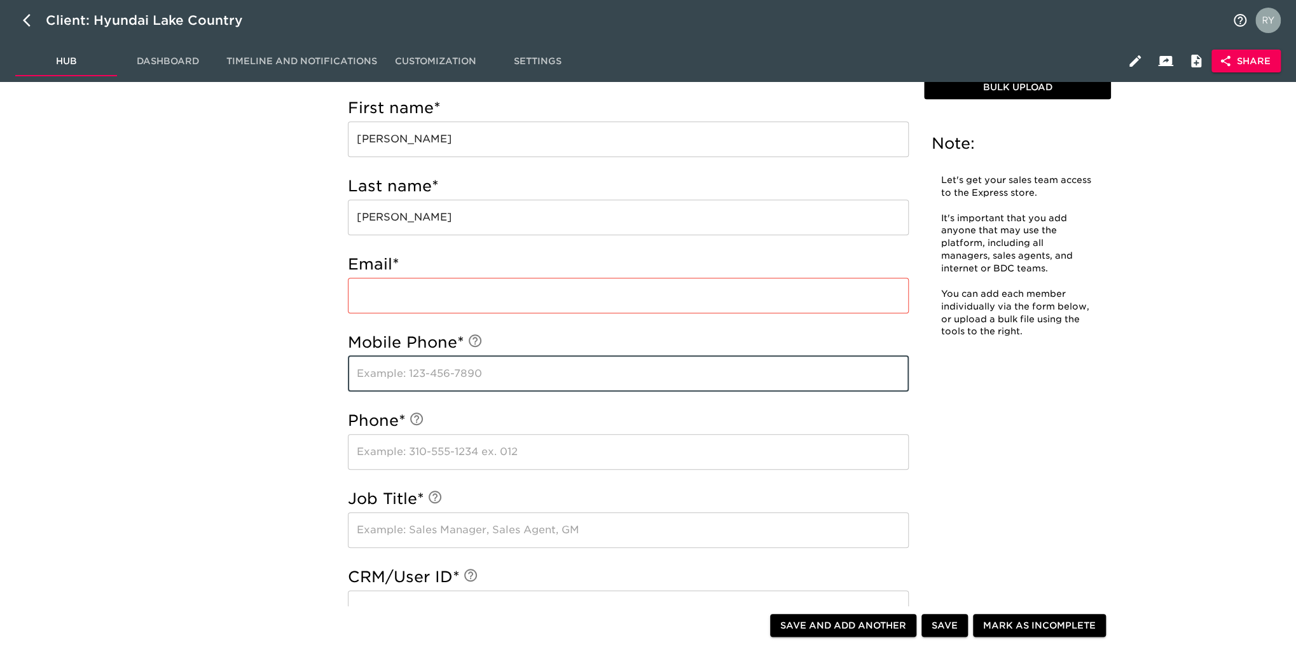
click at [463, 373] on input "text" at bounding box center [628, 374] width 561 height 36
type input "[PHONE_NUMBER]"
click at [380, 297] on input "email" at bounding box center [628, 296] width 561 height 36
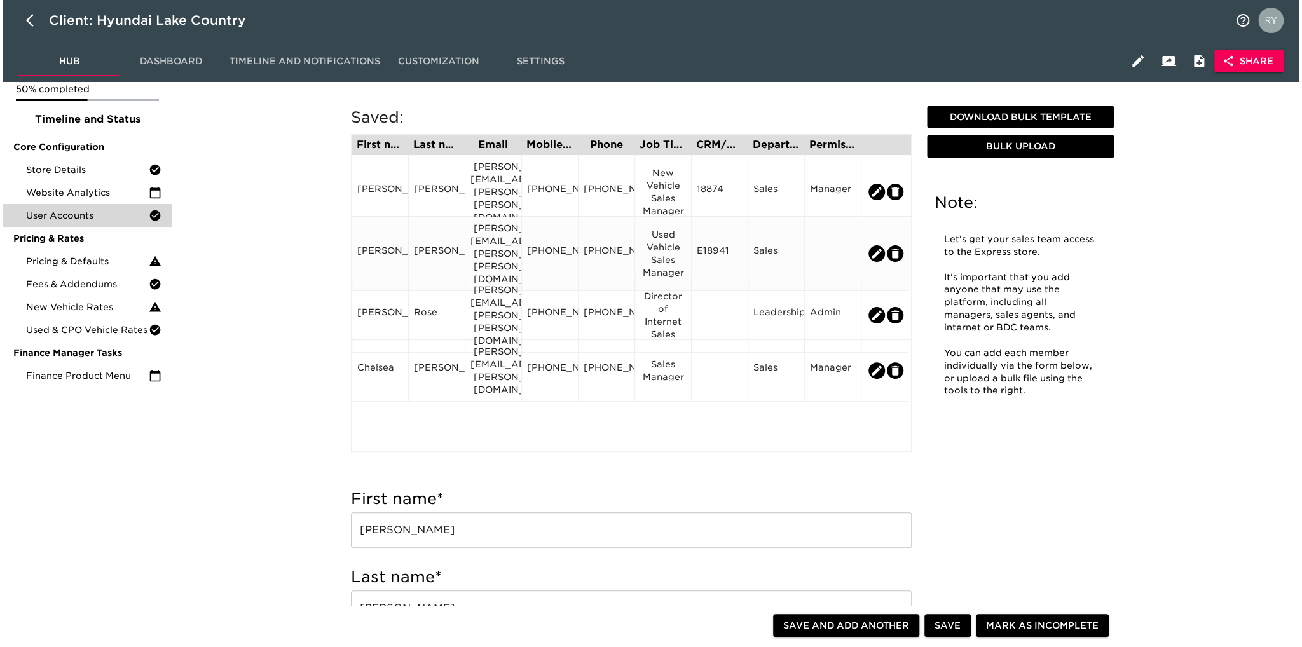
scroll to position [0, 0]
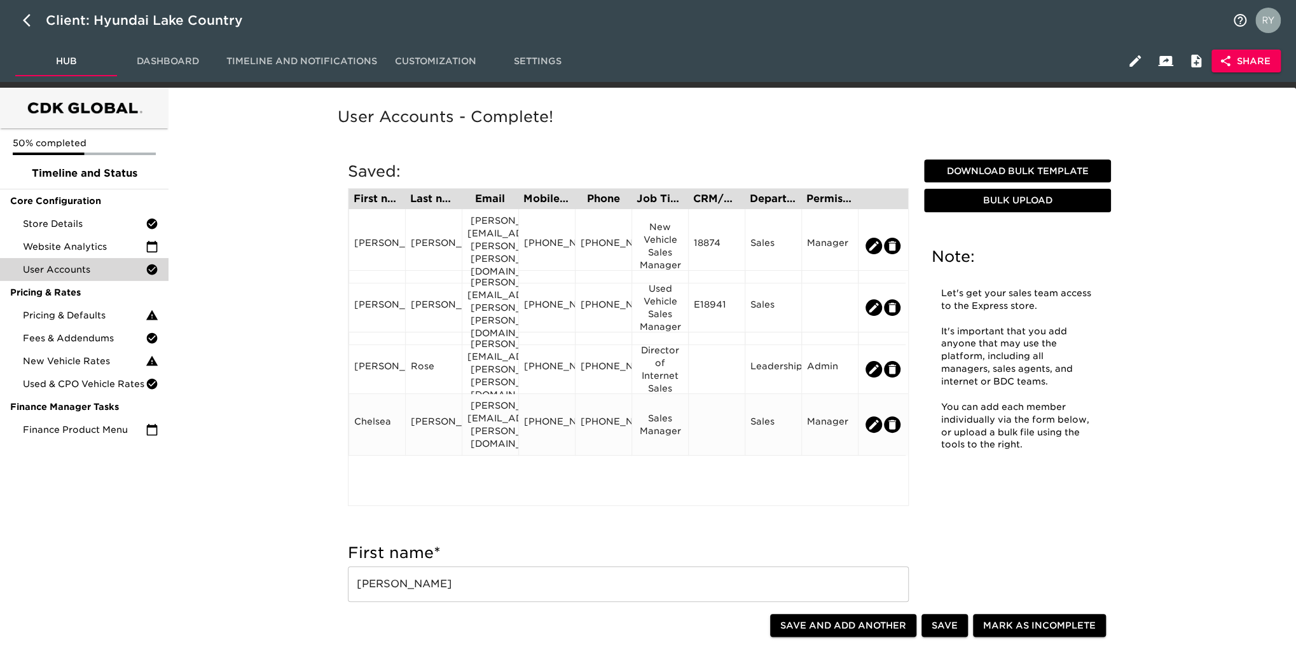
type input "[PERSON_NAME][EMAIL_ADDRESS][PERSON_NAME][PERSON_NAME][DOMAIN_NAME]"
click at [599, 415] on div "[PHONE_NUMBER]" at bounding box center [604, 424] width 46 height 19
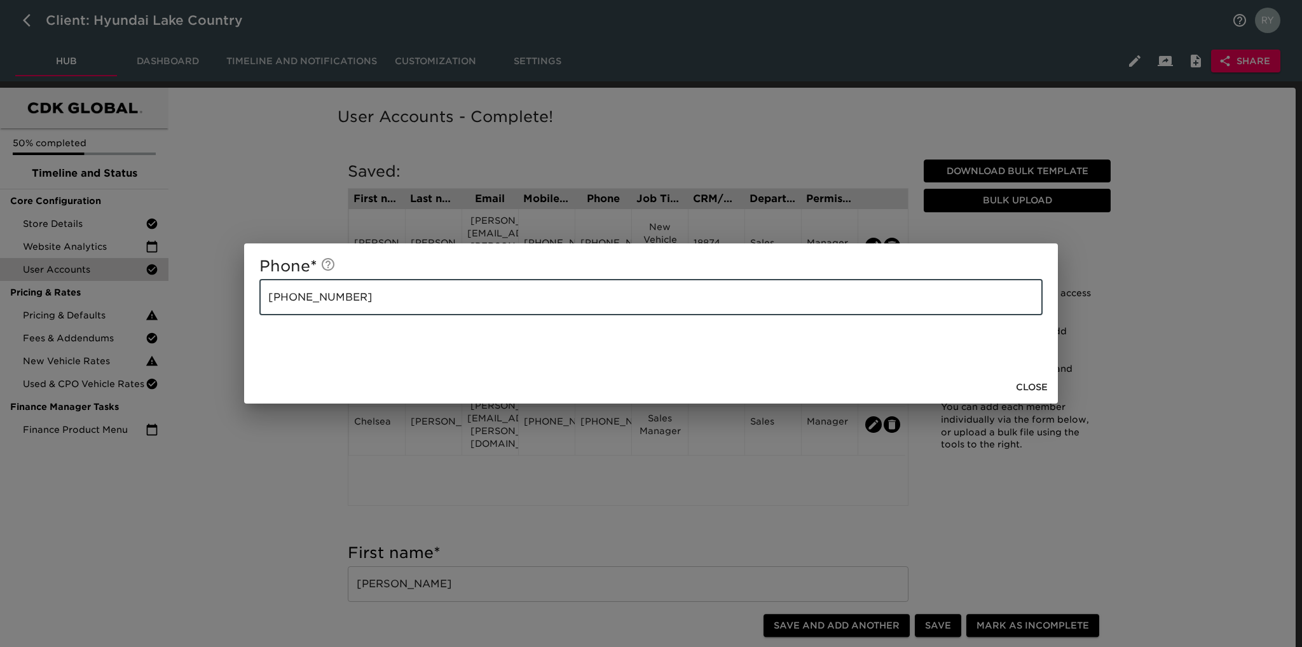
drag, startPoint x: 383, startPoint y: 303, endPoint x: 277, endPoint y: 291, distance: 106.3
click at [277, 291] on input "[PHONE_NUMBER]" at bounding box center [650, 298] width 783 height 36
click at [352, 299] on input "[PHONE_NUMBER]" at bounding box center [650, 298] width 783 height 36
drag, startPoint x: 351, startPoint y: 298, endPoint x: 247, endPoint y: 297, distance: 104.3
click at [247, 297] on div "Phone * [PHONE_NUMBER] ​" at bounding box center [651, 307] width 814 height 127
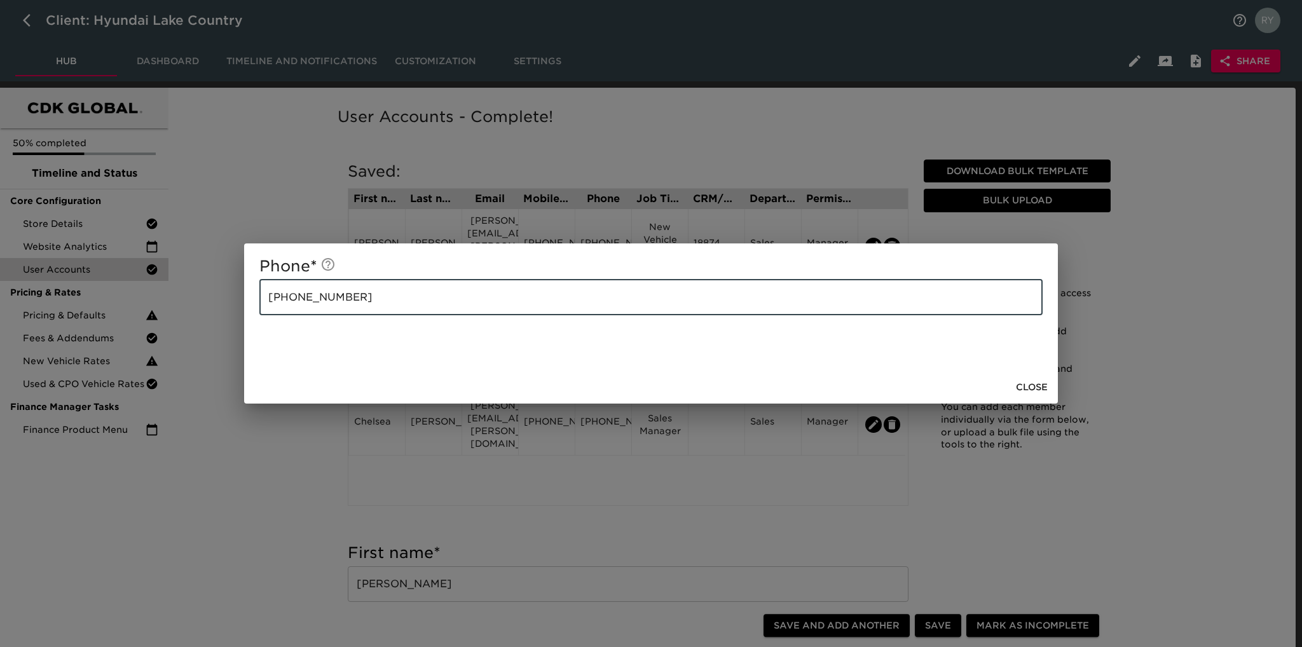
click at [1042, 385] on span "Close" at bounding box center [1032, 388] width 32 height 16
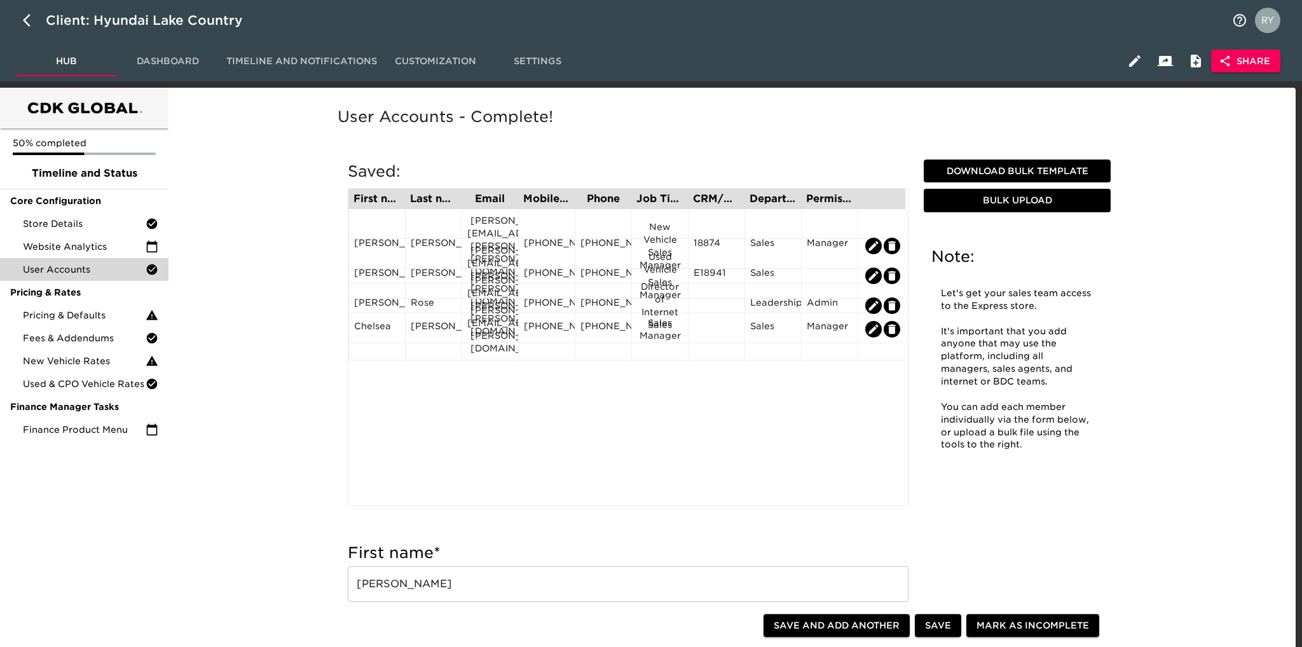
type input "[PERSON_NAME]"
type input "[PERSON_NAME][EMAIL_ADDRESS][PERSON_NAME][PERSON_NAME][DOMAIN_NAME]"
type input "[PHONE_NUMBER]"
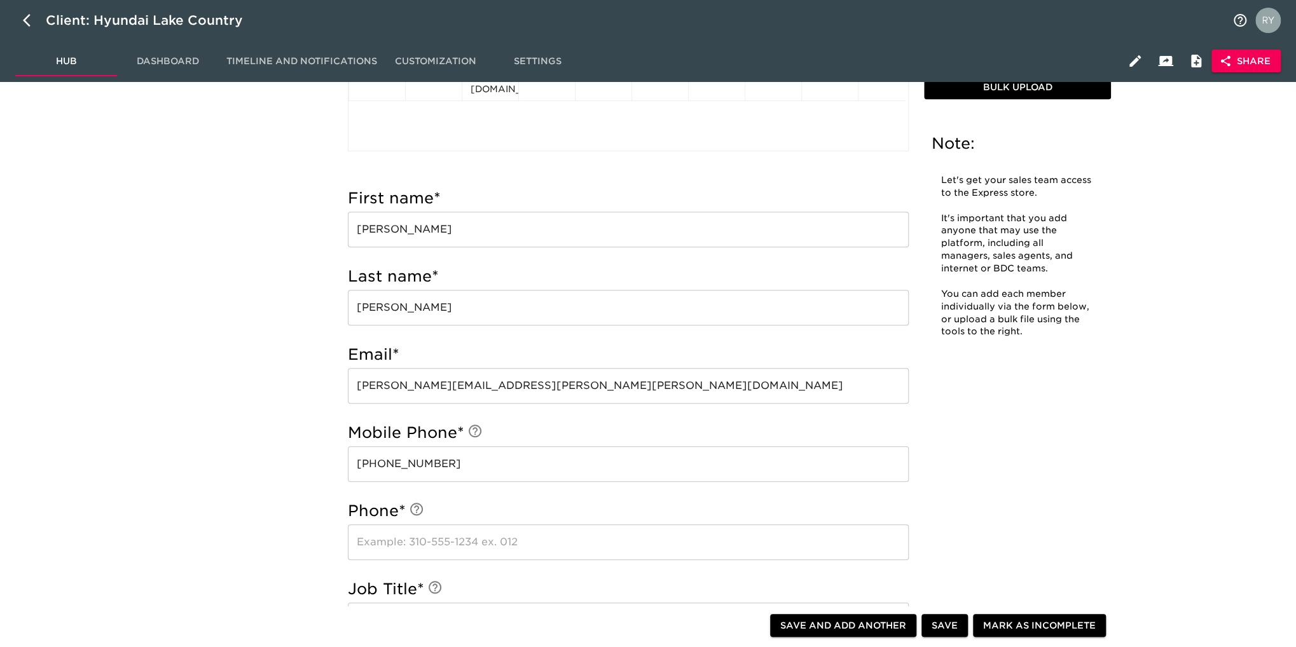
scroll to position [445, 0]
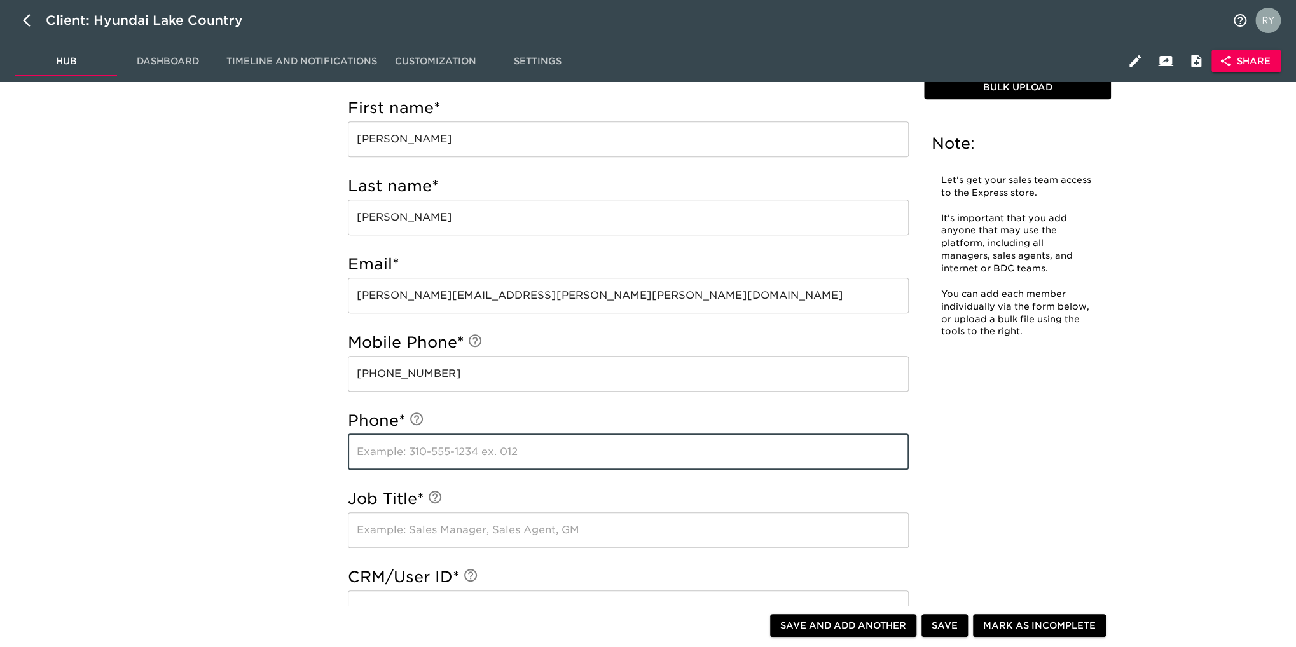
paste input "[PHONE_NUMBER]"
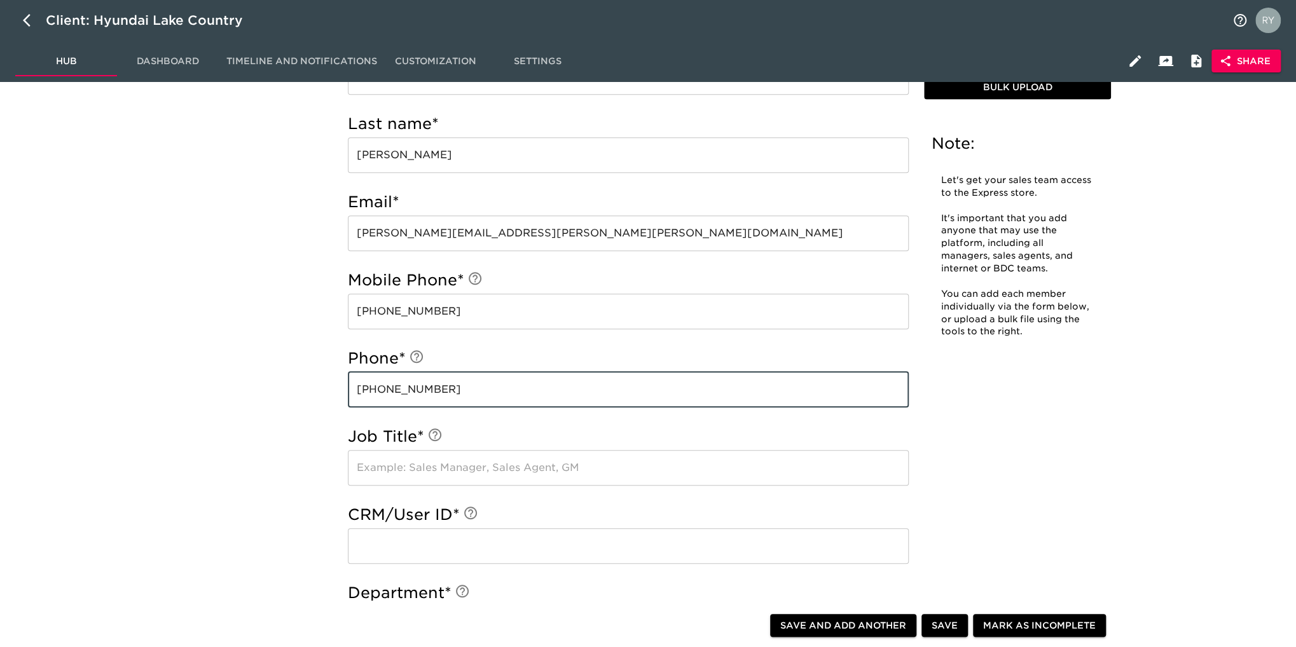
scroll to position [572, 0]
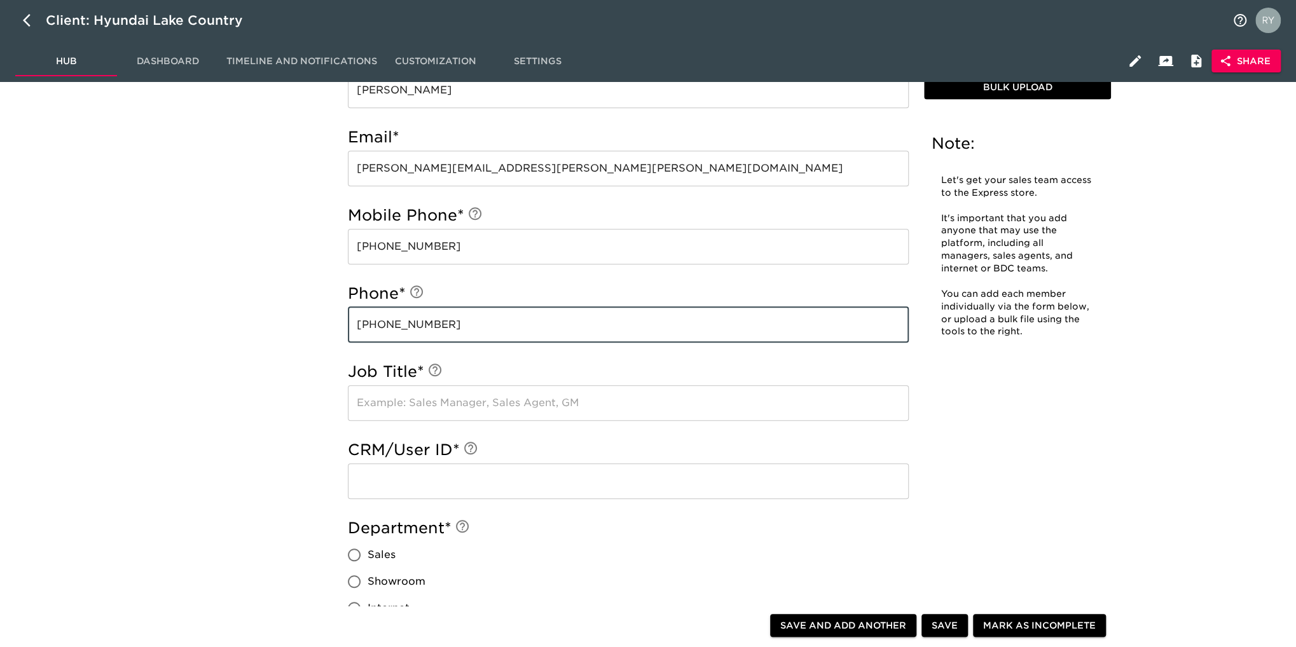
type input "[PHONE_NUMBER]"
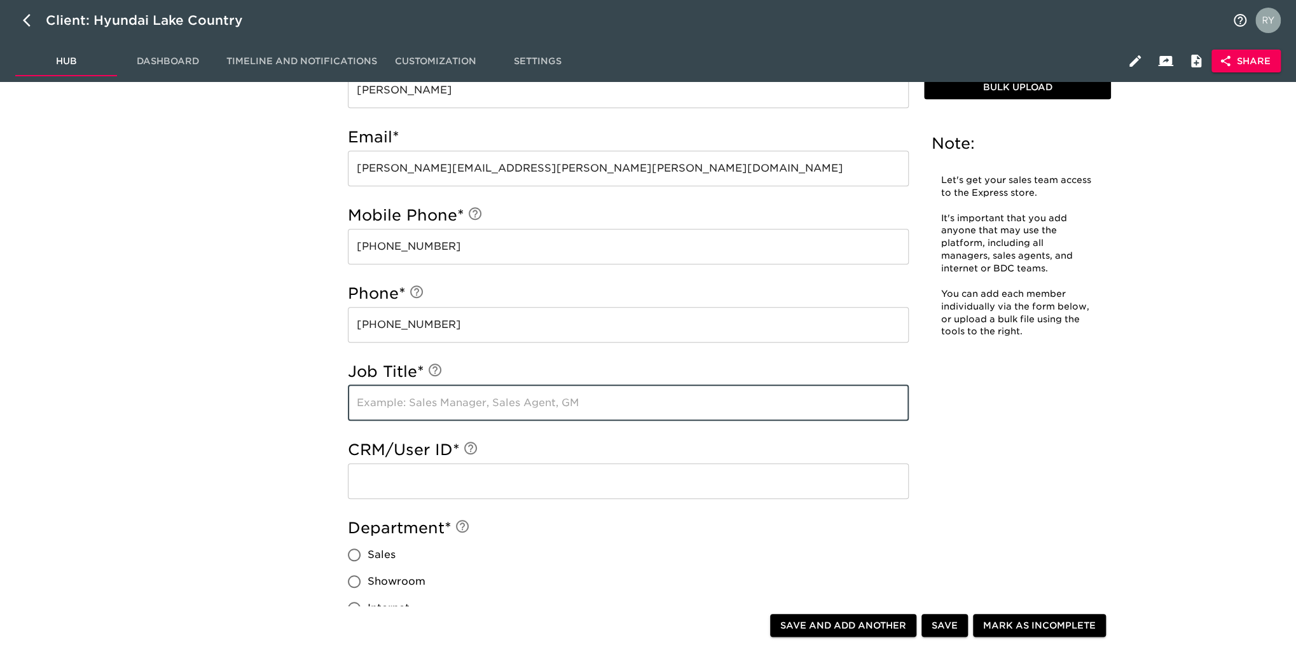
click at [375, 399] on input "text" at bounding box center [628, 403] width 561 height 36
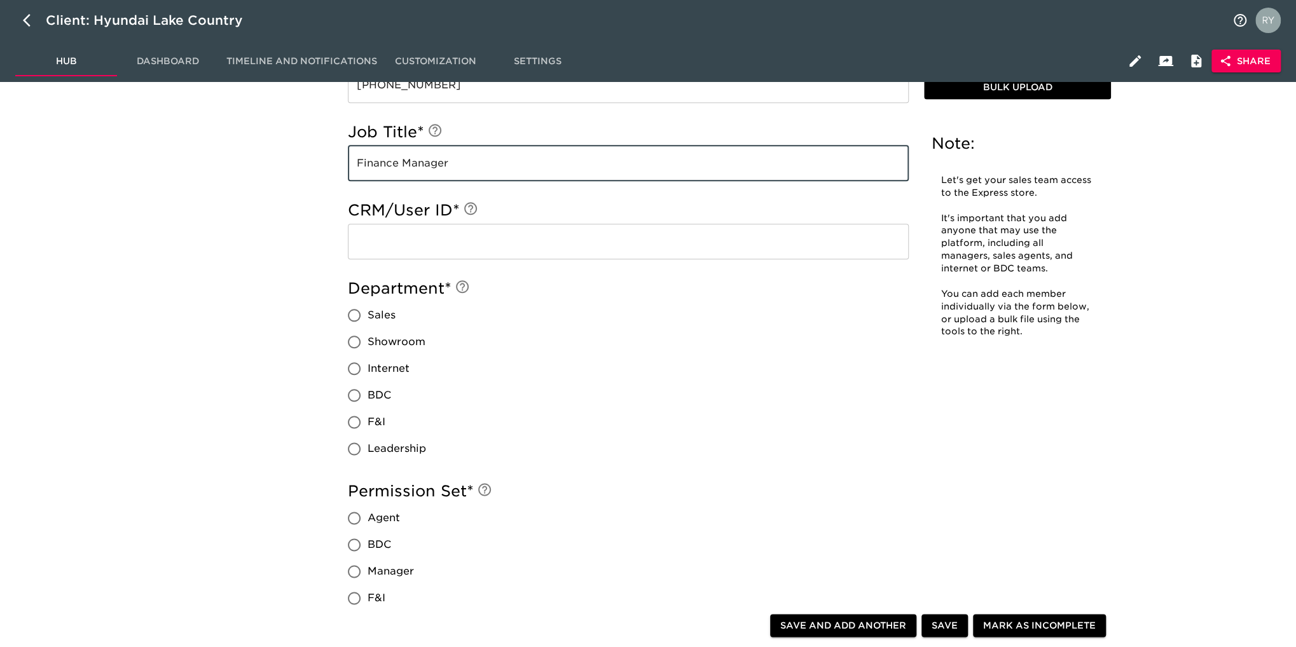
scroll to position [890, 0]
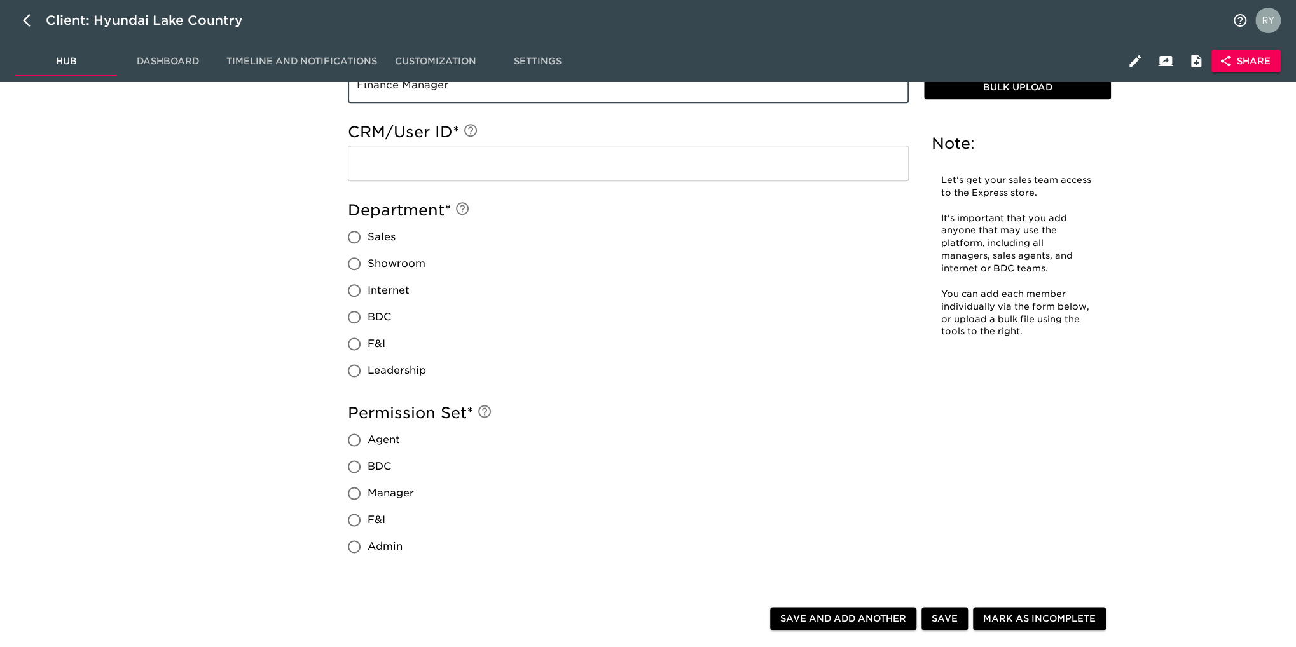
type input "Finance Manager"
click at [361, 342] on input "F&I" at bounding box center [354, 344] width 27 height 27
radio input "true"
click at [359, 492] on input "Manager" at bounding box center [354, 493] width 27 height 27
radio input "true"
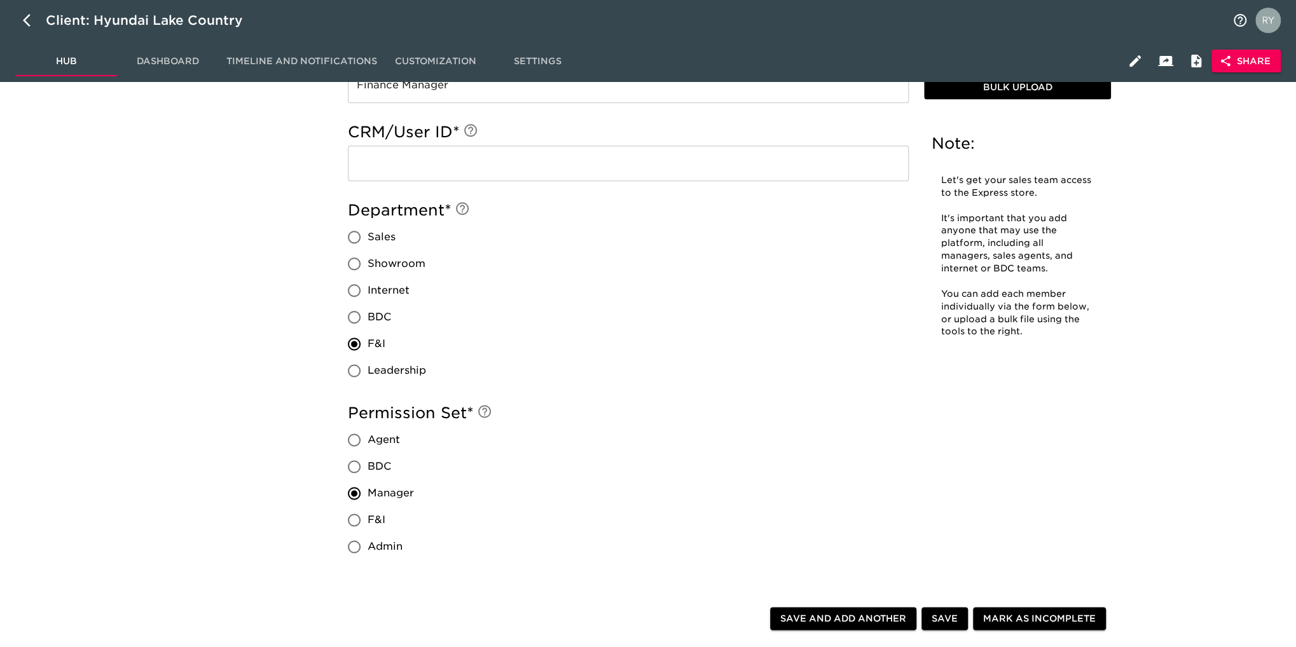
click at [939, 625] on span "Save" at bounding box center [945, 619] width 26 height 16
radio input "true"
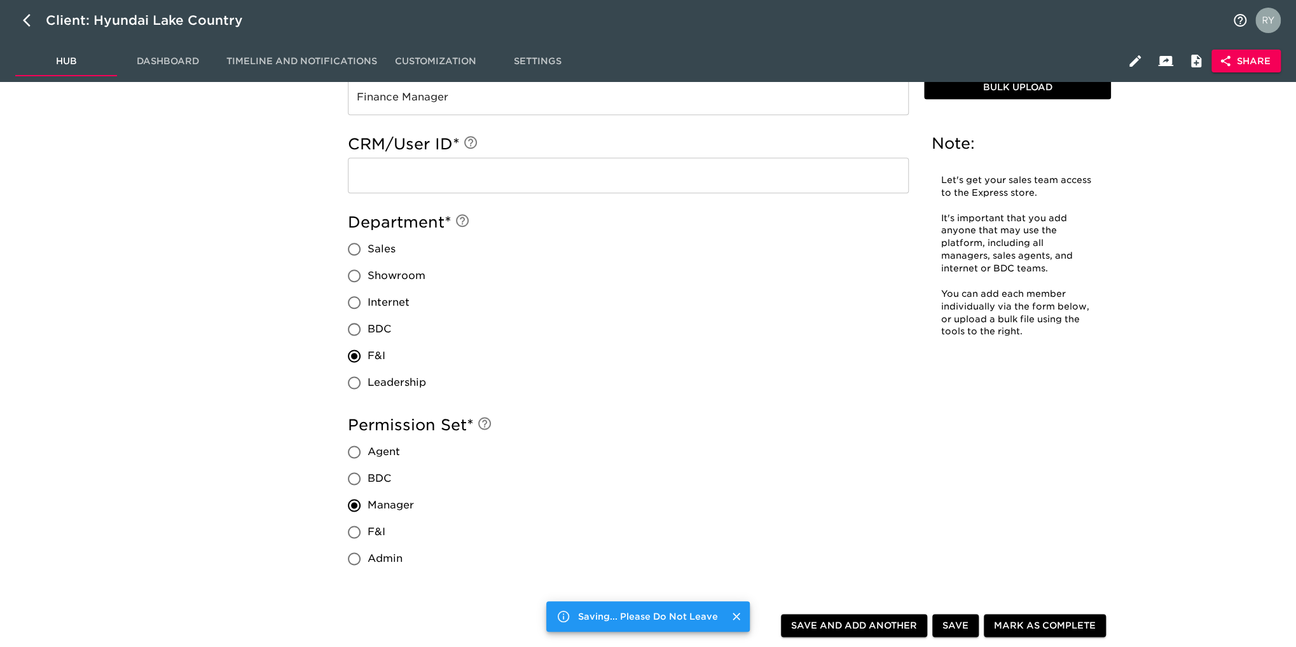
scroll to position [903, 0]
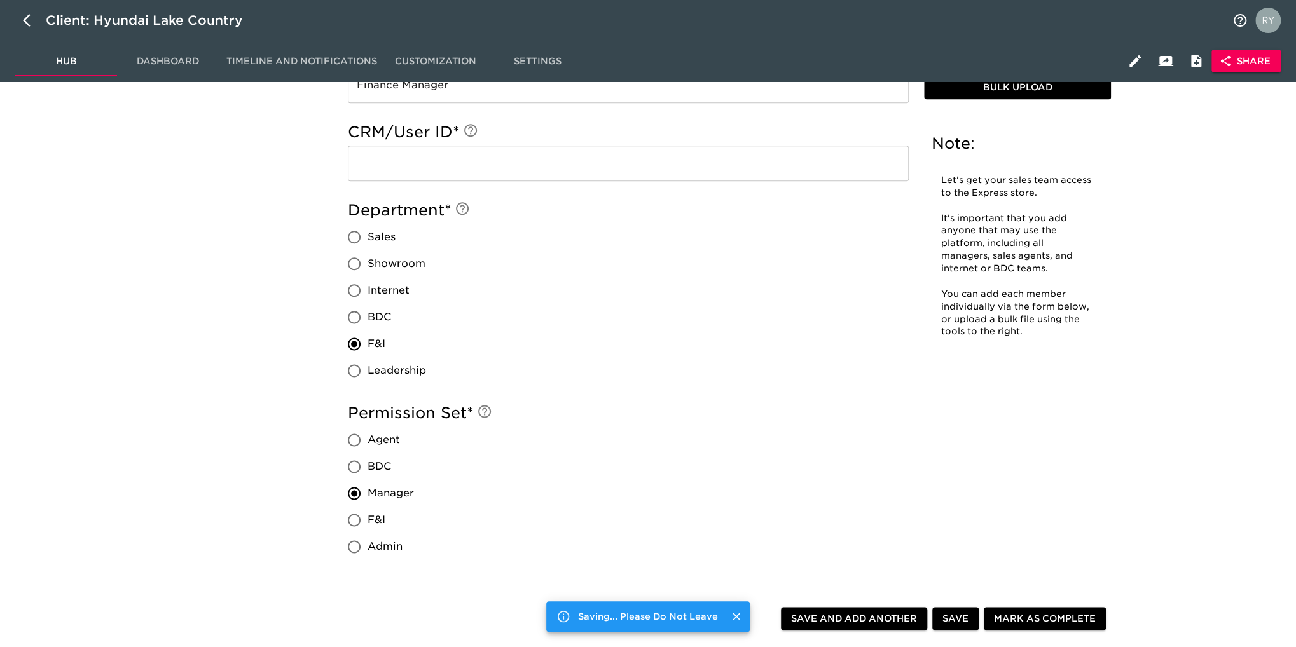
radio input "false"
type input "[PERSON_NAME]"
type input "[PERSON_NAME][EMAIL_ADDRESS][PERSON_NAME][PERSON_NAME][DOMAIN_NAME]"
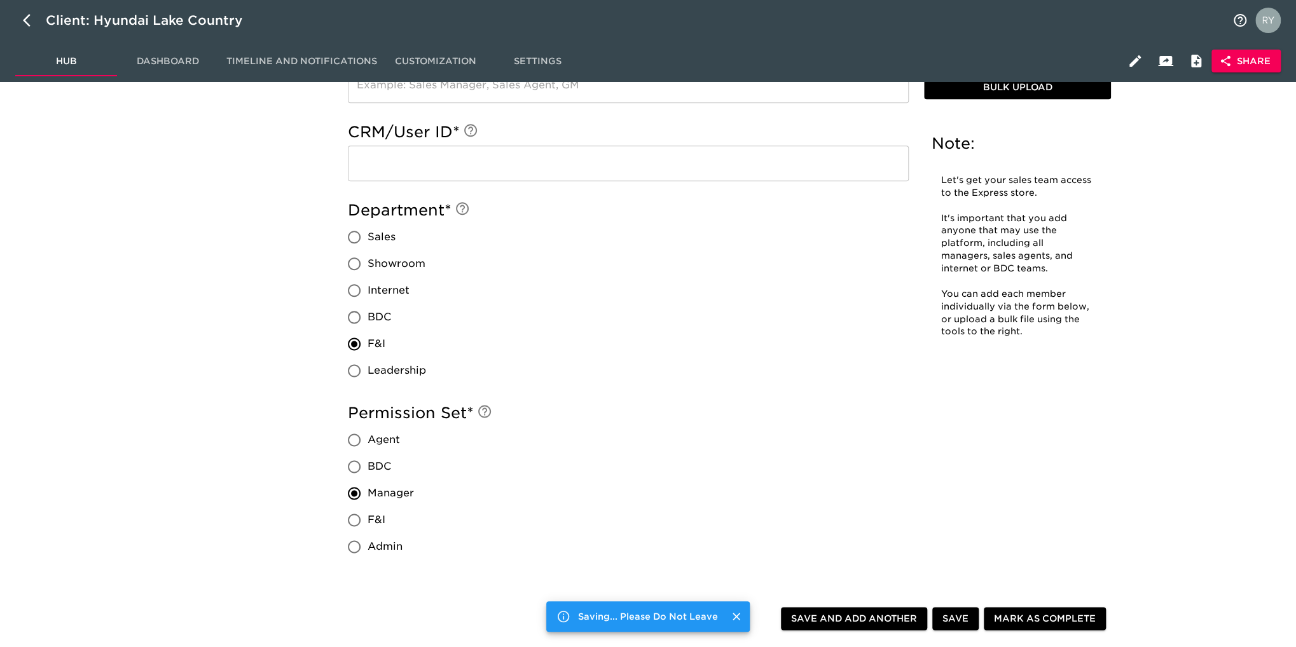
type input "[PHONE_NUMBER]"
type input "Finance Manager"
radio input "true"
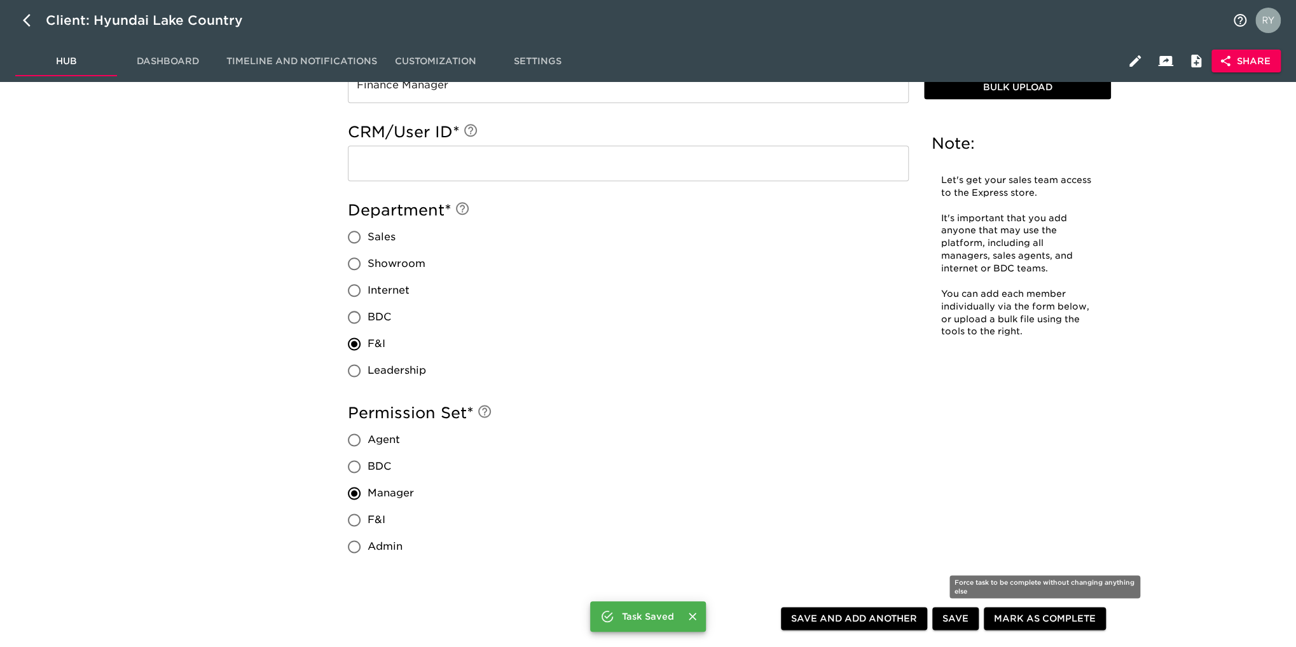
click at [1017, 619] on span "Mark as Complete" at bounding box center [1045, 619] width 102 height 16
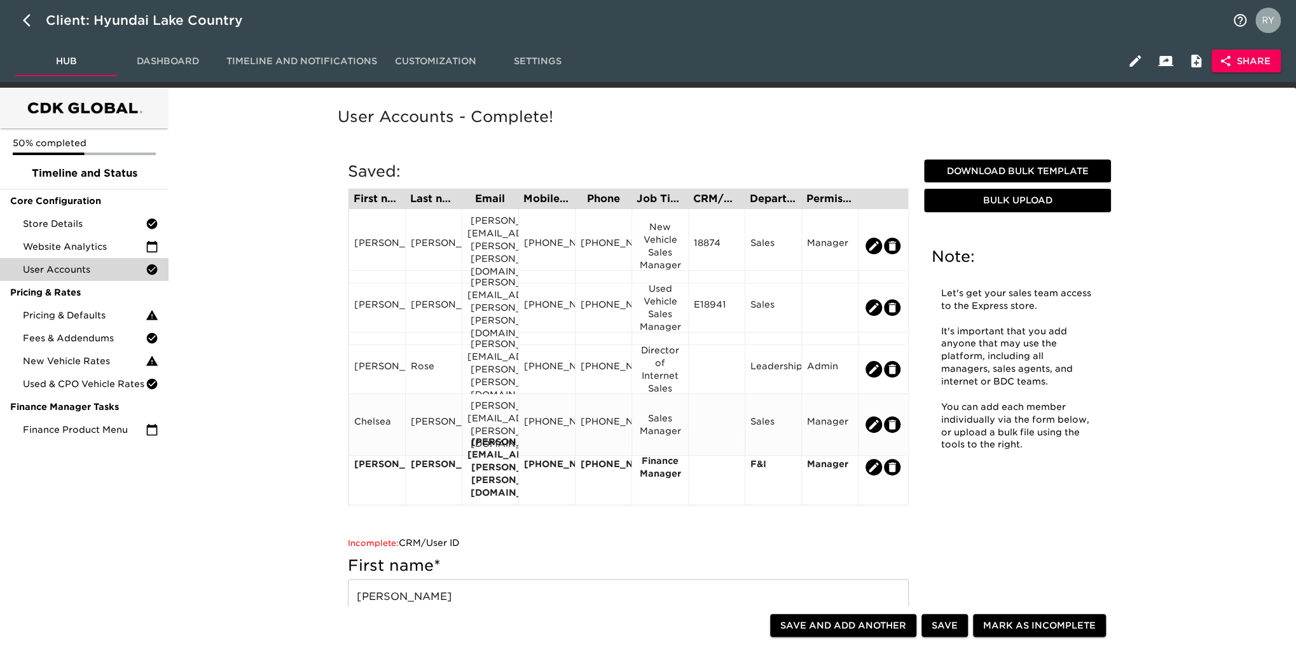
scroll to position [0, 0]
